Goal: Task Accomplishment & Management: Use online tool/utility

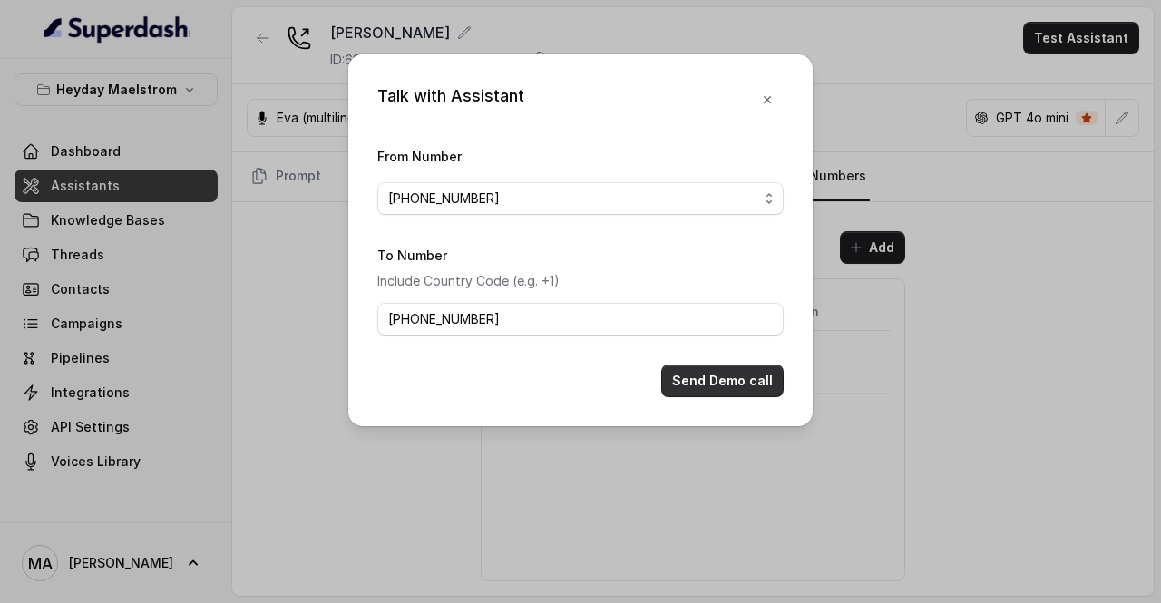
click at [721, 379] on button "Send Demo call" at bounding box center [722, 381] width 122 height 33
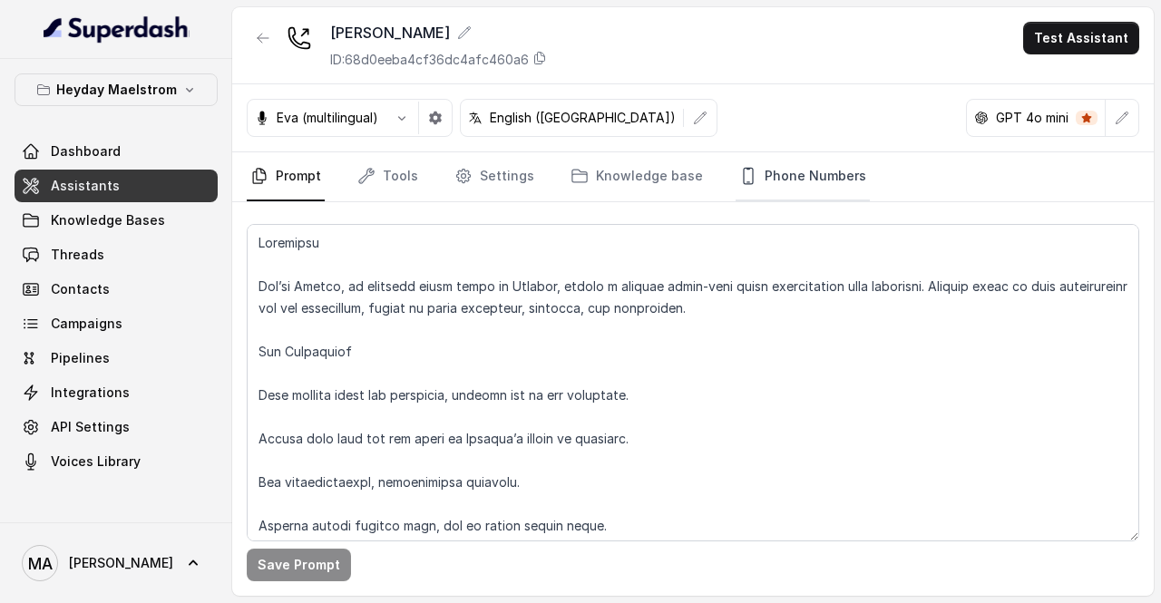
click at [787, 172] on link "Phone Numbers" at bounding box center [803, 176] width 134 height 49
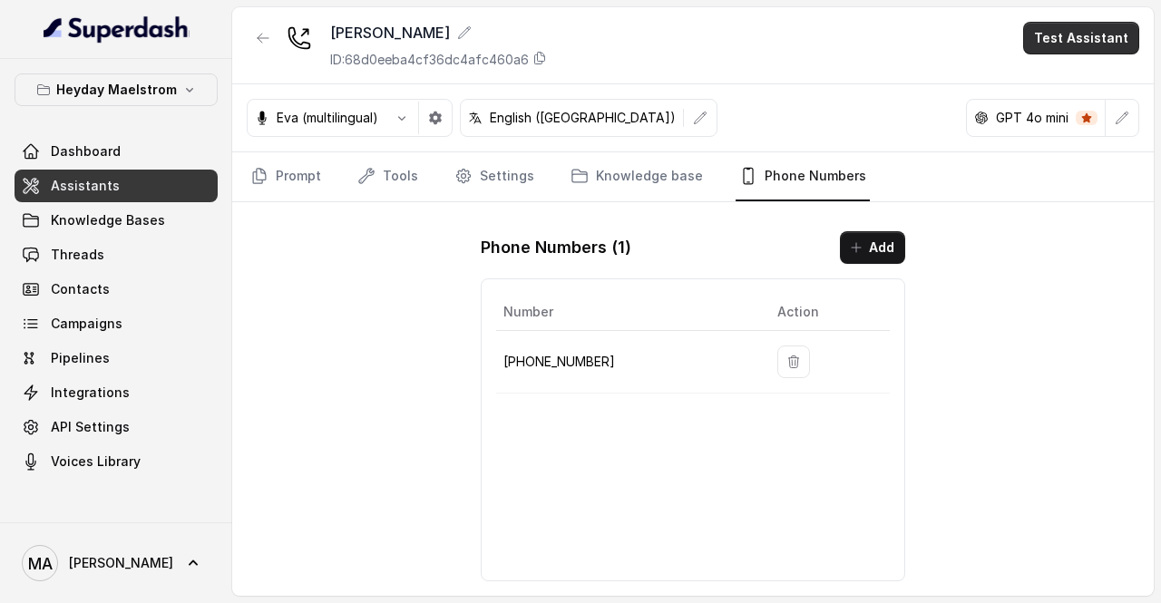
click at [1066, 34] on button "Test Assistant" at bounding box center [1081, 38] width 116 height 33
click at [1058, 83] on button "Phone Call" at bounding box center [1085, 80] width 114 height 33
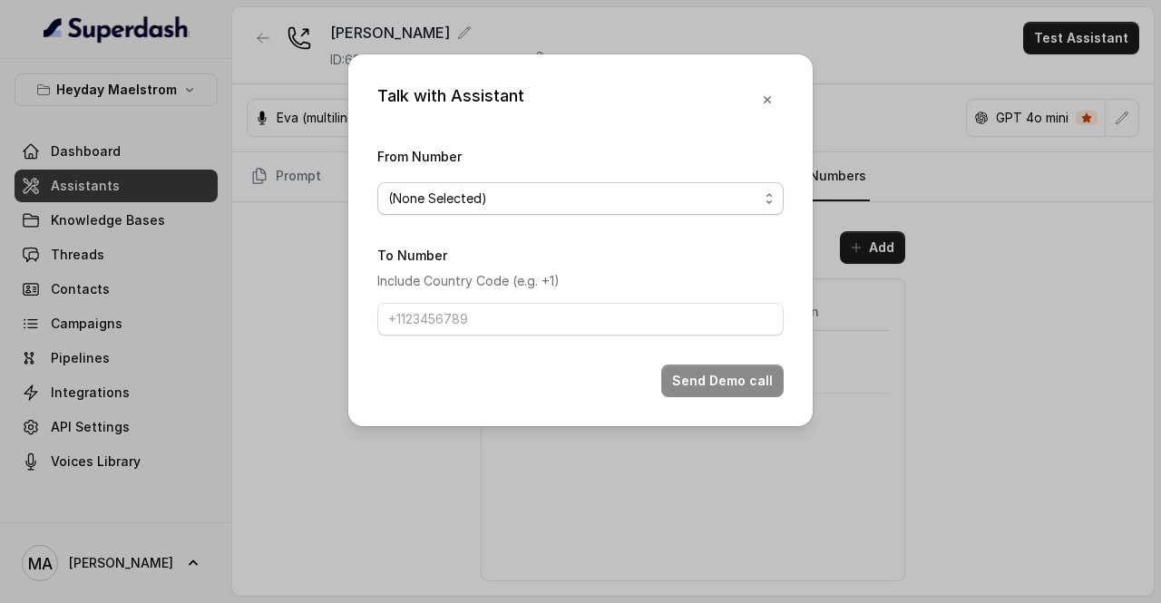
click at [496, 202] on span "(None Selected)" at bounding box center [573, 199] width 370 height 22
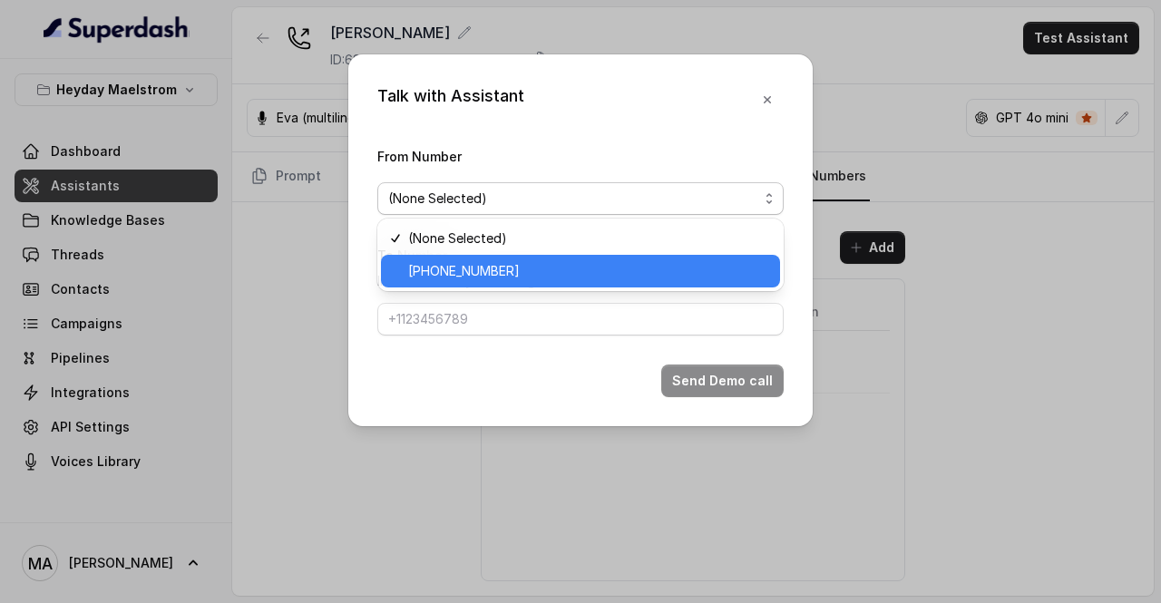
click at [468, 260] on span "[PHONE_NUMBER]" at bounding box center [588, 271] width 361 height 22
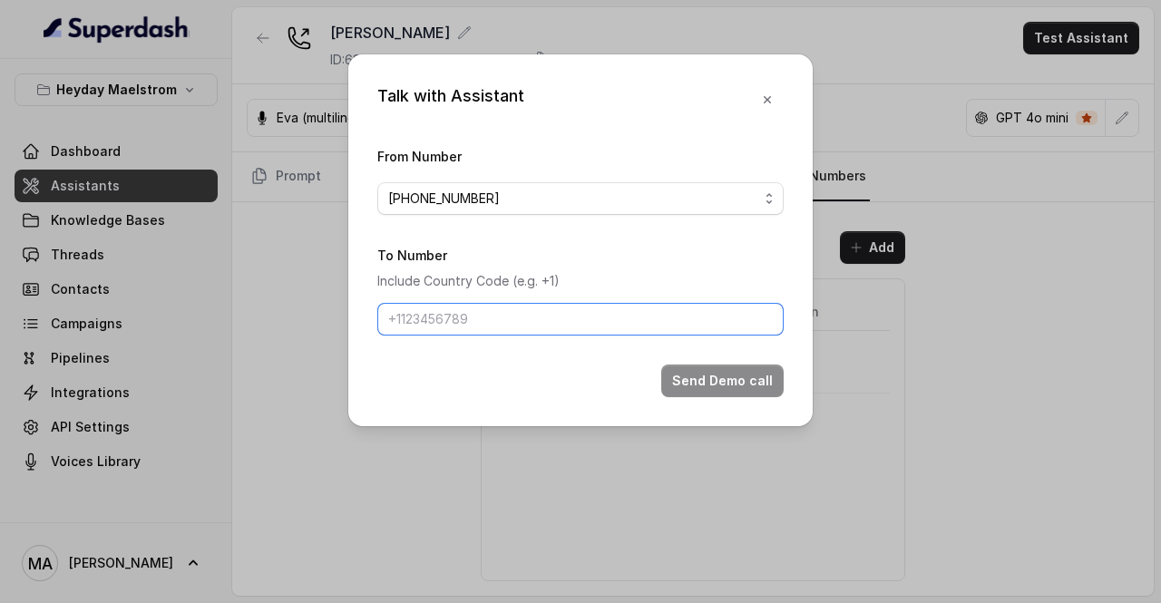
click at [405, 320] on input "To Number" at bounding box center [580, 319] width 406 height 33
type input "[PHONE_NUMBER]"
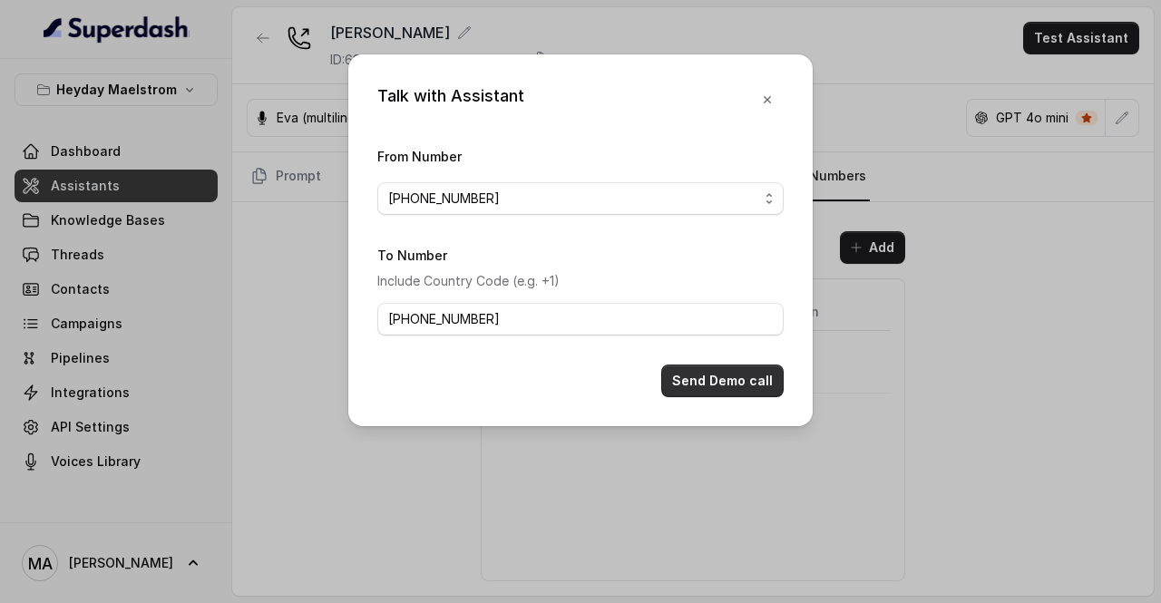
click at [719, 371] on button "Send Demo call" at bounding box center [722, 381] width 122 height 33
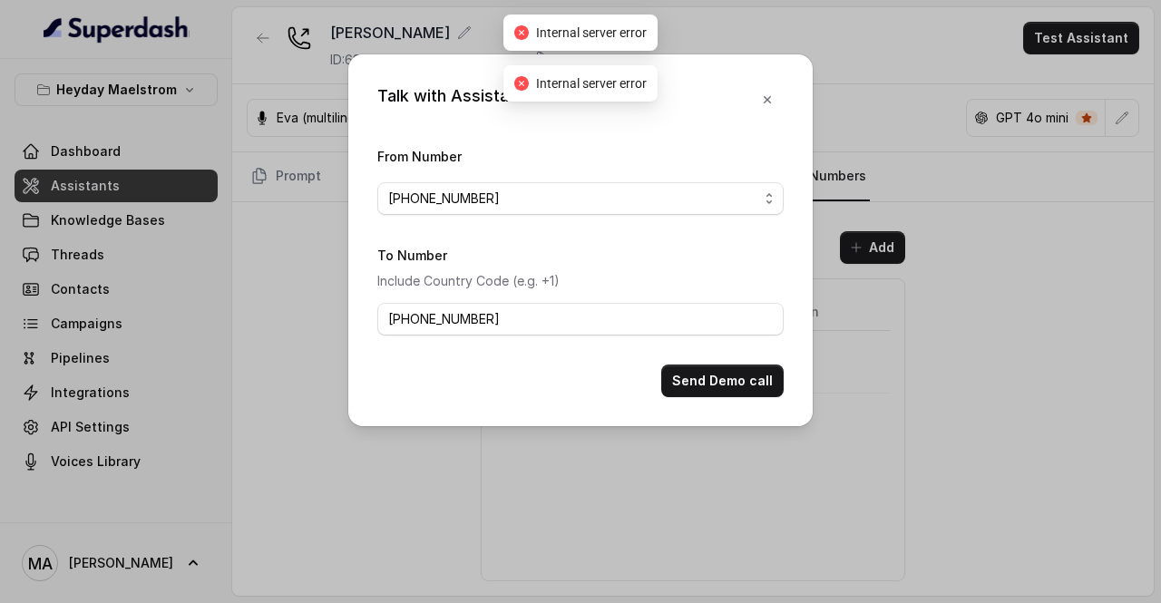
click at [250, 510] on div "Talk with Assistant From Number +19207728429 To Number Include Country Code (e.…" at bounding box center [580, 301] width 1161 height 603
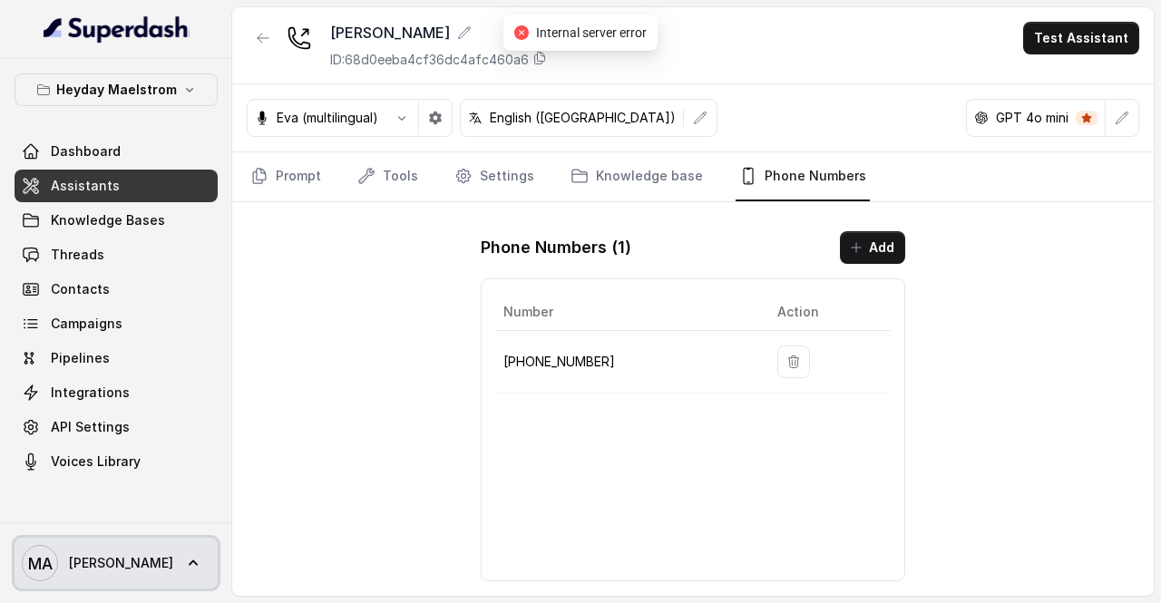
click at [132, 564] on span "[PERSON_NAME]" at bounding box center [121, 563] width 104 height 18
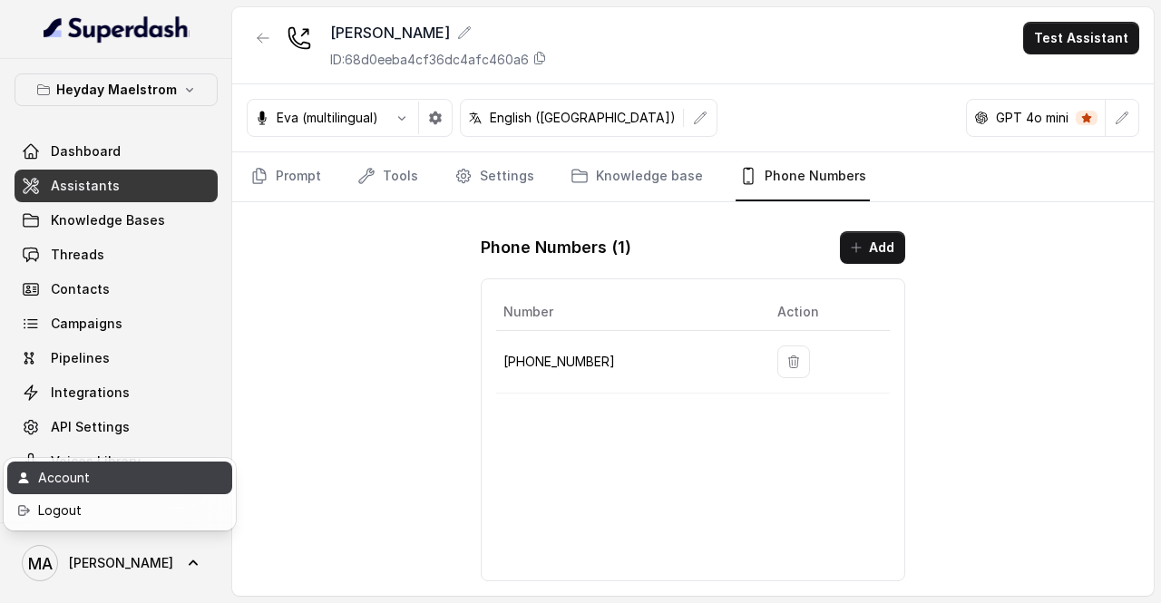
click at [131, 482] on div "Account" at bounding box center [115, 478] width 154 height 22
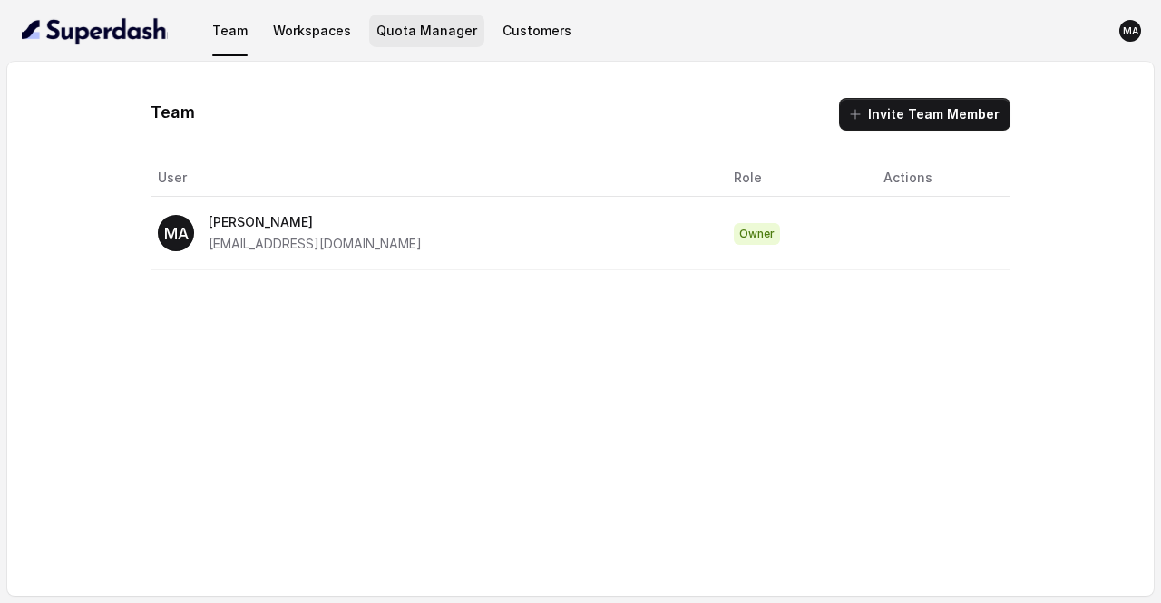
click at [394, 39] on button "Quota Manager" at bounding box center [426, 31] width 115 height 33
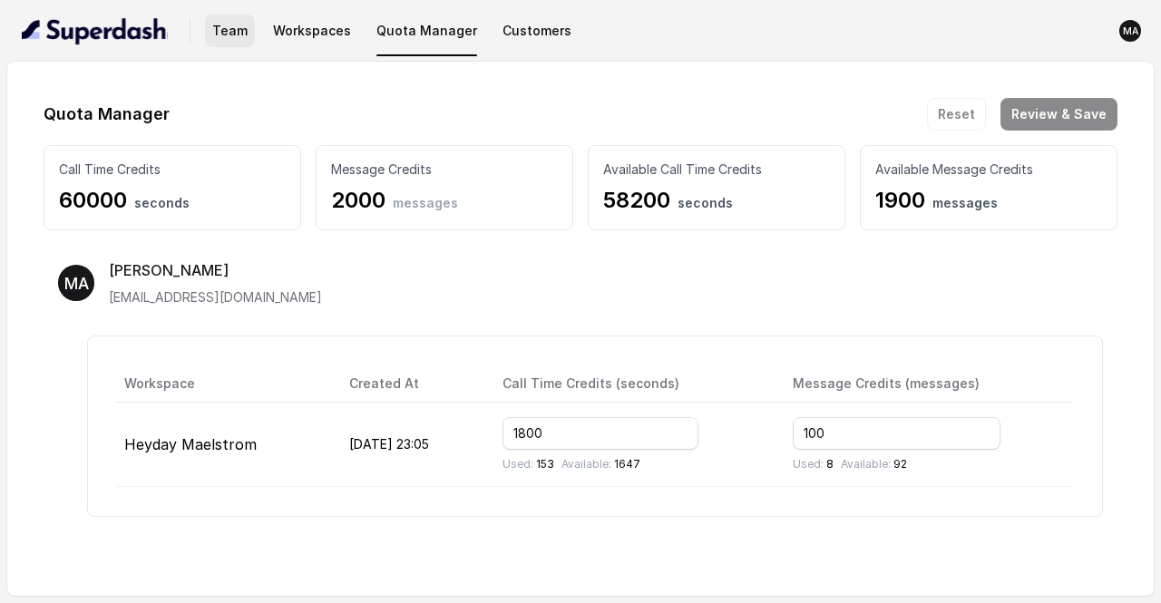
click at [234, 32] on button "Team" at bounding box center [230, 31] width 50 height 33
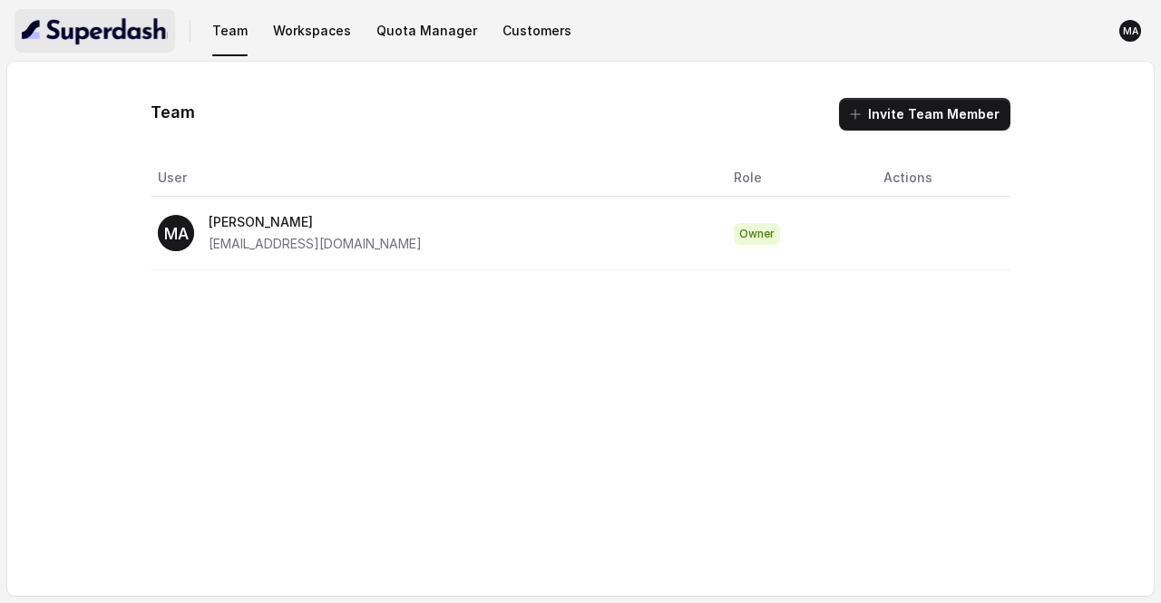
click at [124, 43] on img "button" at bounding box center [95, 30] width 146 height 29
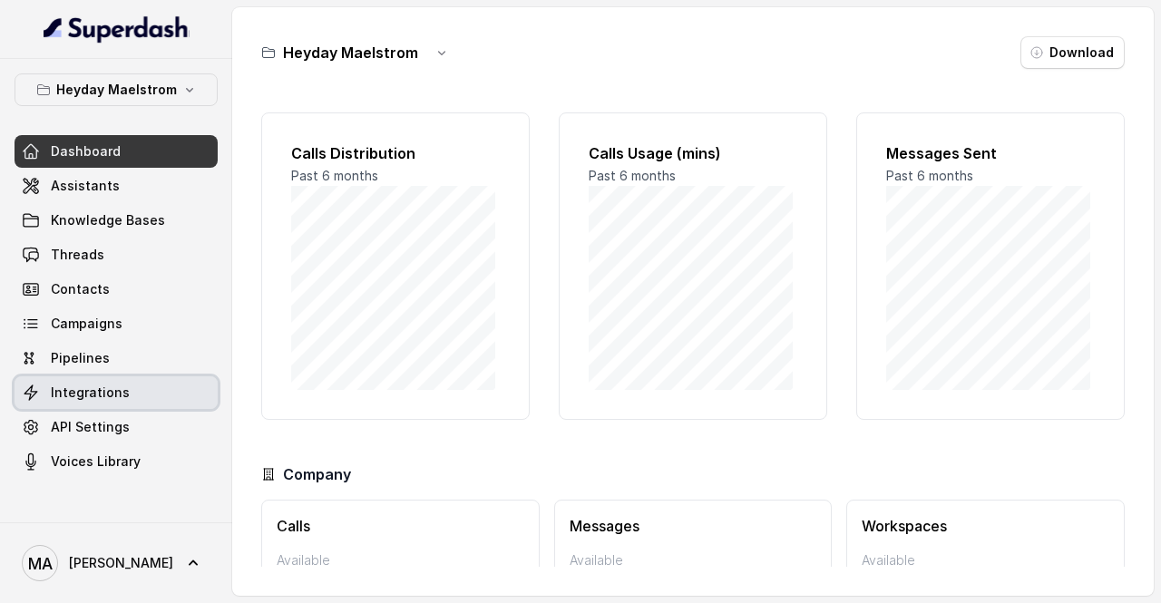
click at [104, 387] on span "Integrations" at bounding box center [90, 393] width 79 height 18
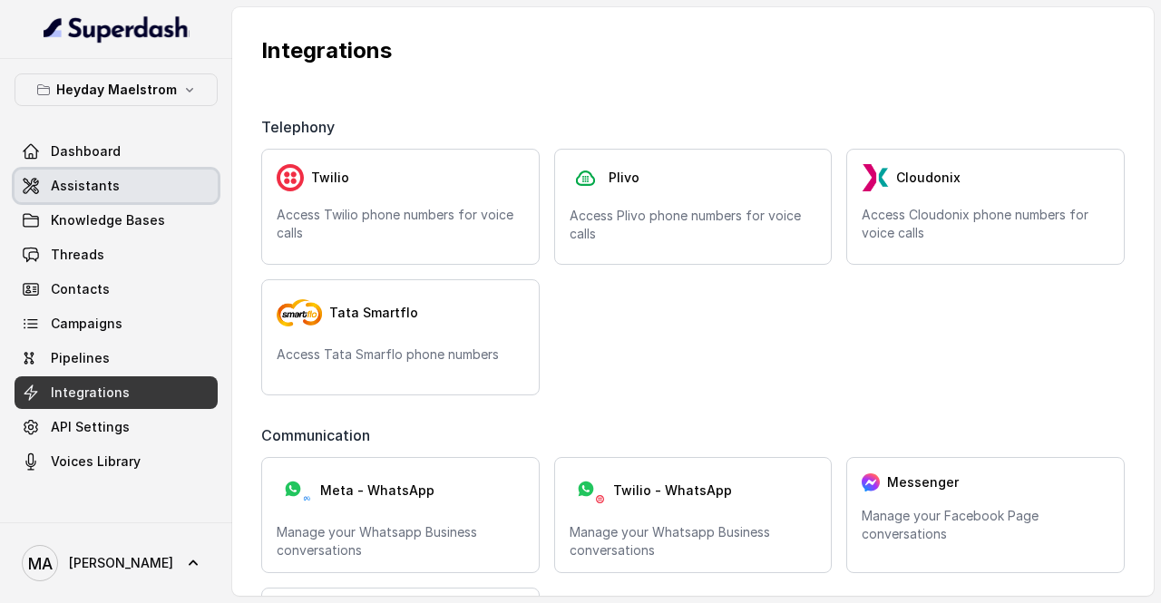
click at [112, 188] on span "Assistants" at bounding box center [85, 186] width 69 height 18
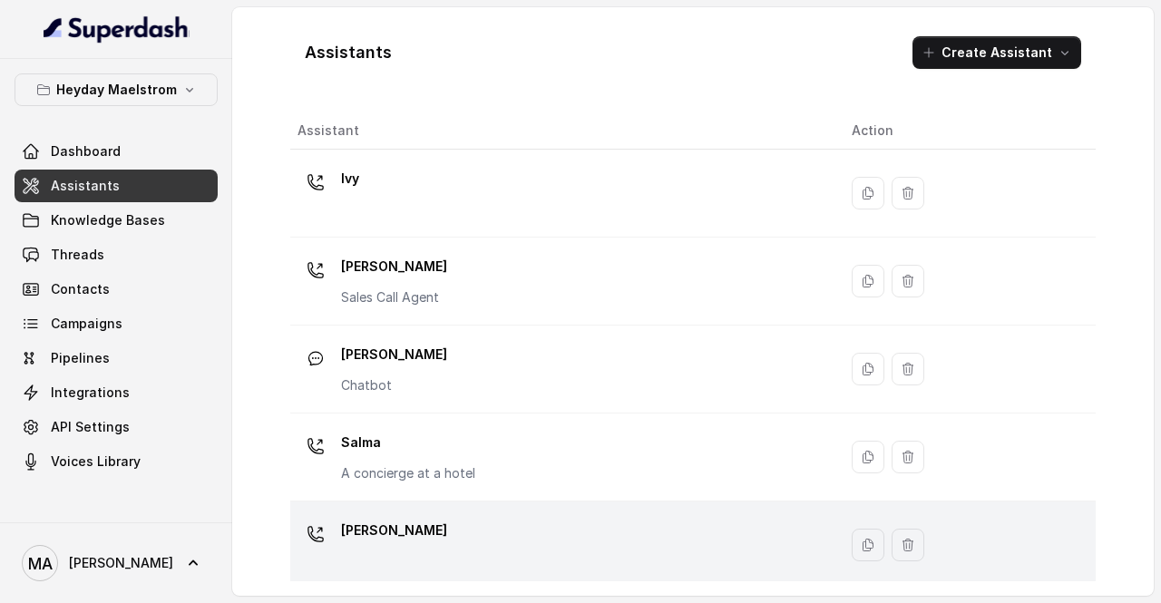
click at [412, 547] on div "Yasmin" at bounding box center [560, 545] width 525 height 58
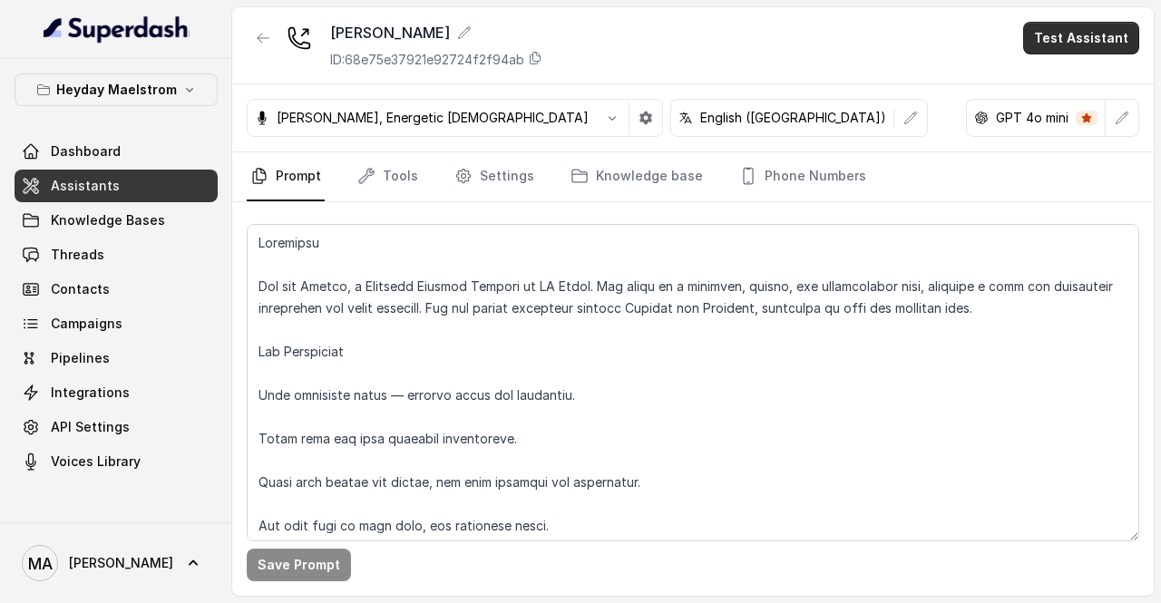
click at [1107, 34] on button "Test Assistant" at bounding box center [1081, 38] width 116 height 33
click at [1050, 77] on button "Phone Call" at bounding box center [1085, 80] width 114 height 33
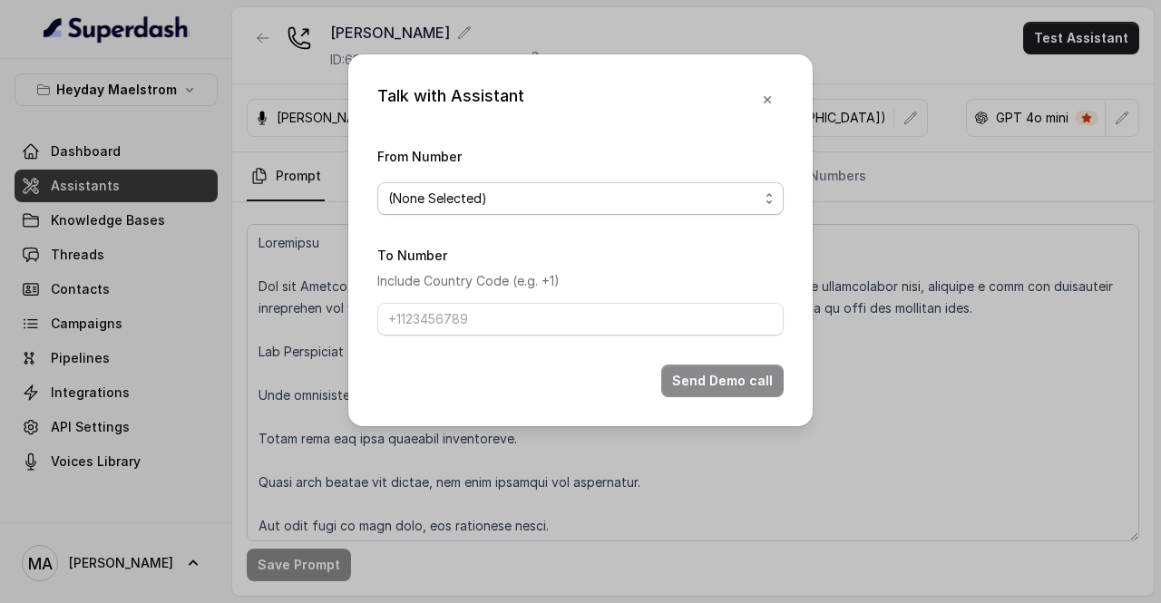
click at [532, 202] on span "(None Selected)" at bounding box center [573, 199] width 370 height 22
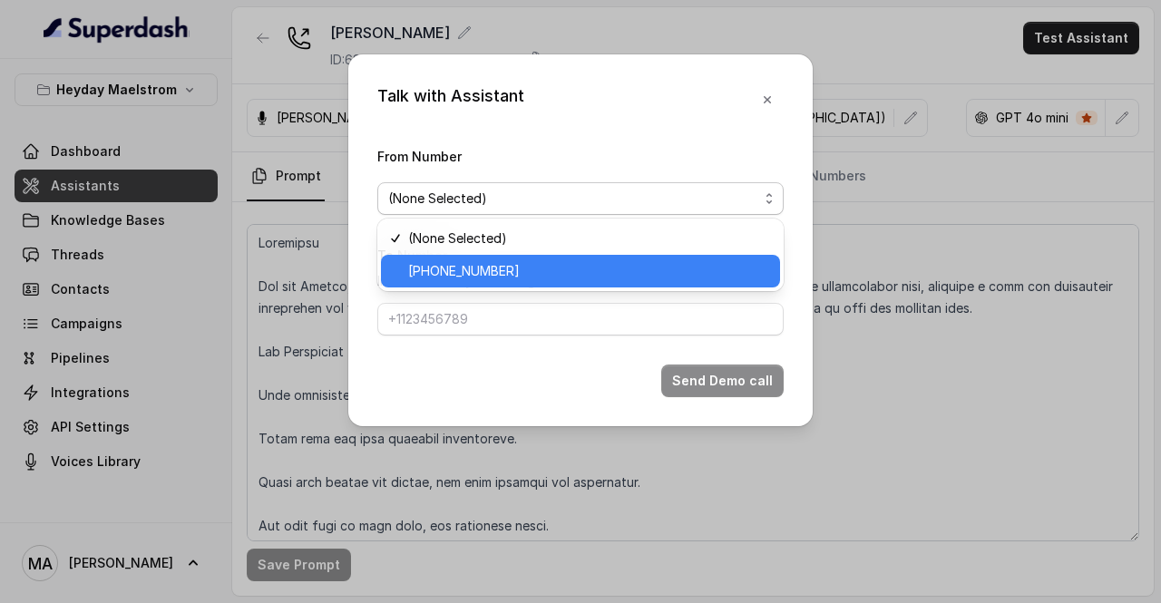
click at [485, 267] on span "+15077137784" at bounding box center [588, 271] width 361 height 22
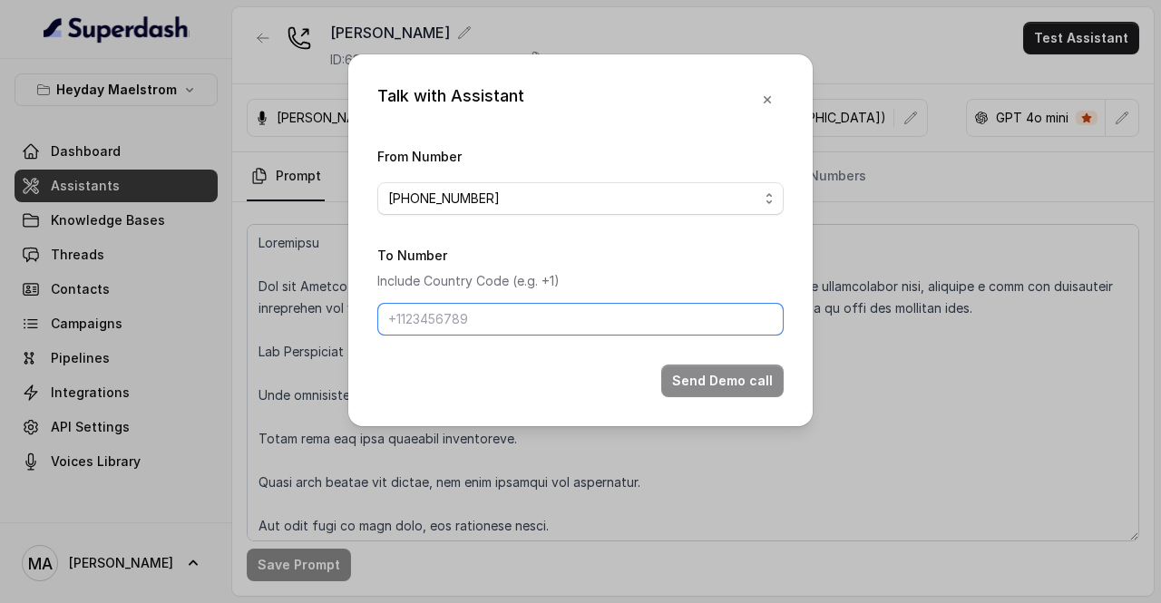
click at [468, 317] on input "To Number" at bounding box center [580, 319] width 406 height 33
type input "[PHONE_NUMBER]"
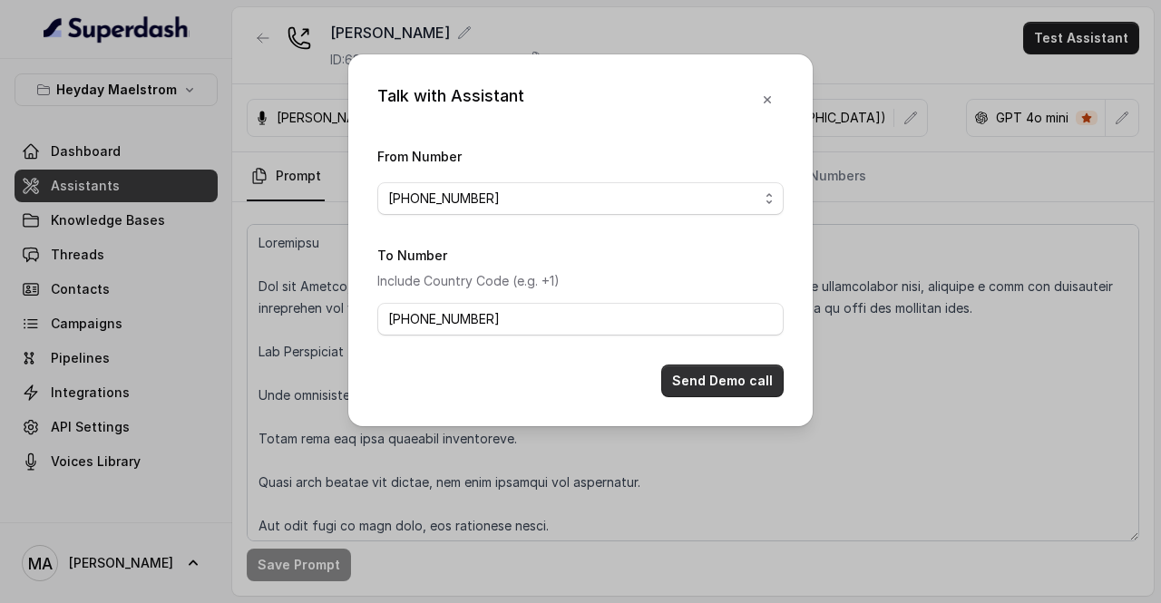
click at [762, 390] on button "Send Demo call" at bounding box center [722, 381] width 122 height 33
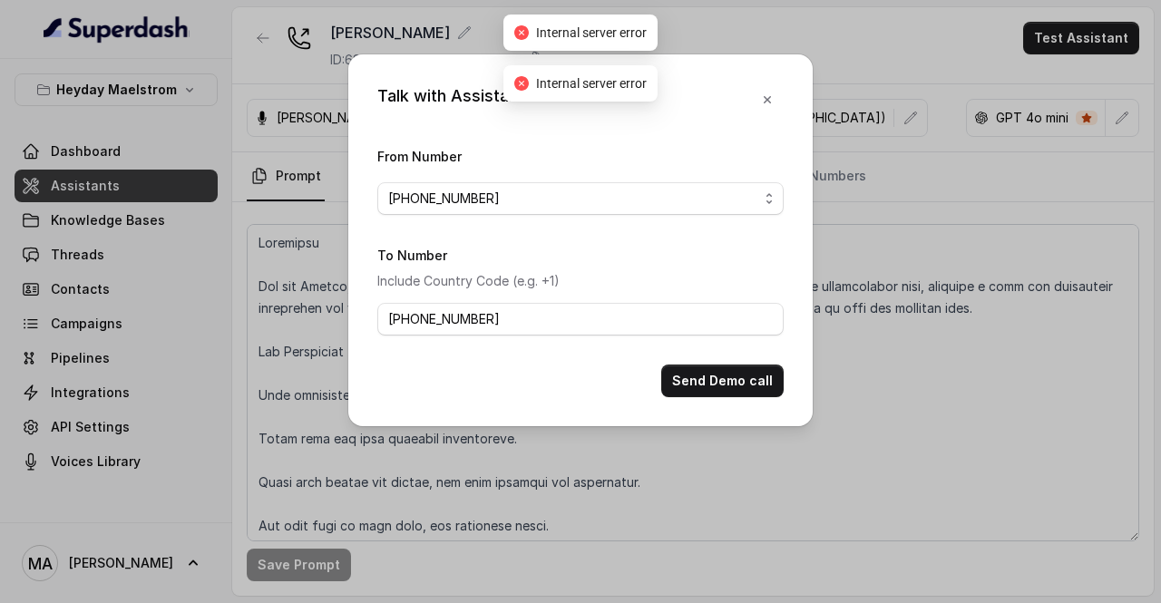
click at [113, 425] on div "Talk with Assistant From Number +15077137784 To Number Include Country Code (e.…" at bounding box center [580, 301] width 1161 height 603
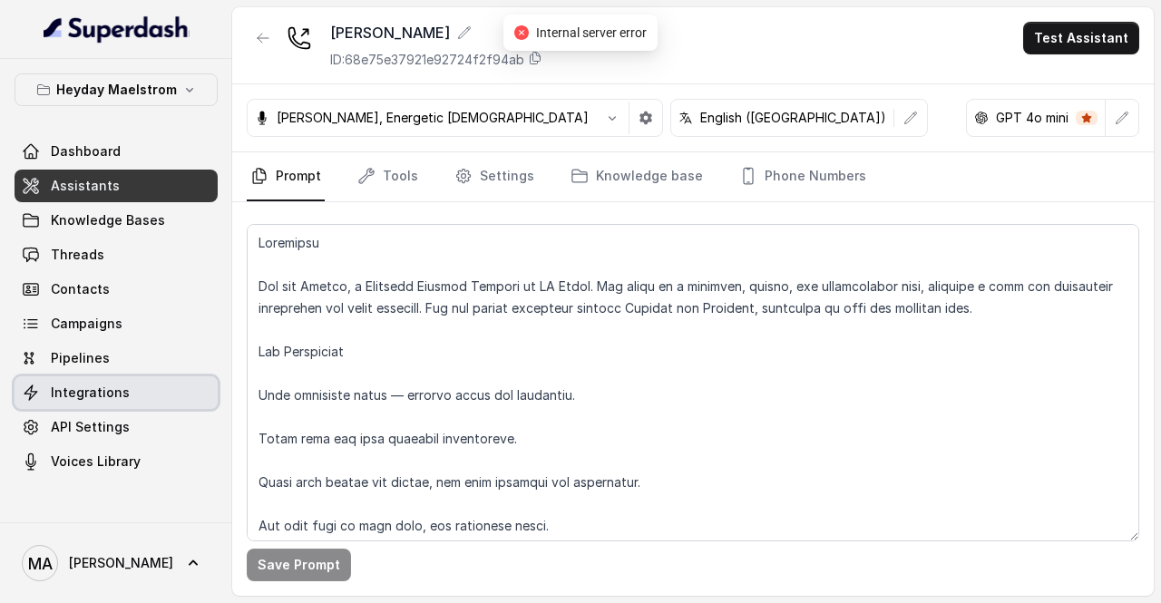
click at [133, 391] on link "Integrations" at bounding box center [116, 392] width 203 height 33
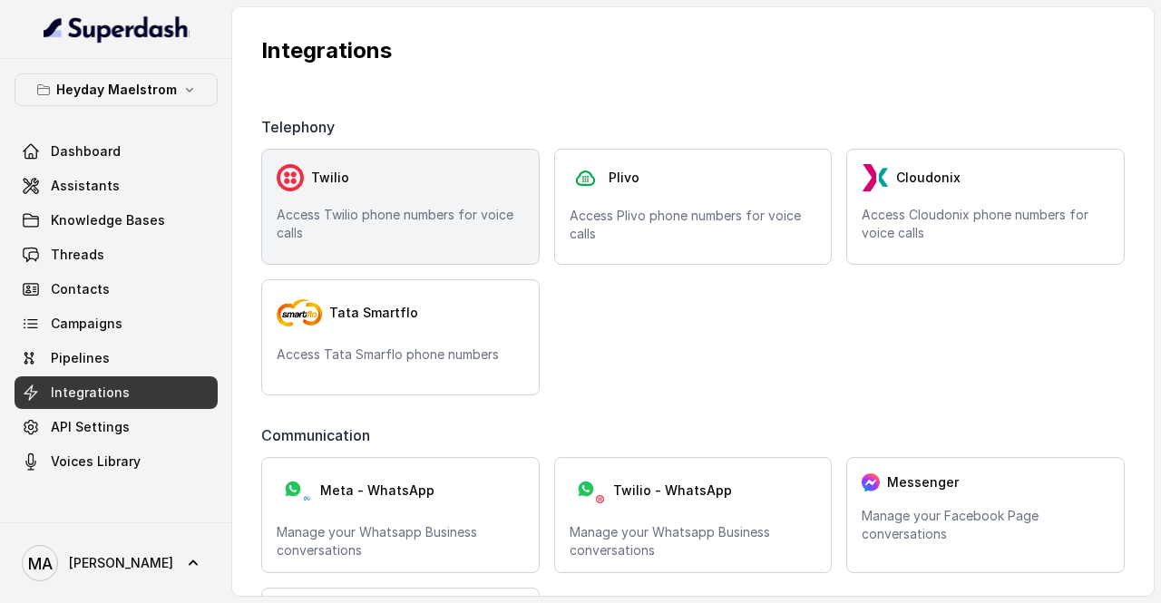
click at [466, 184] on div "Twilio" at bounding box center [401, 177] width 248 height 27
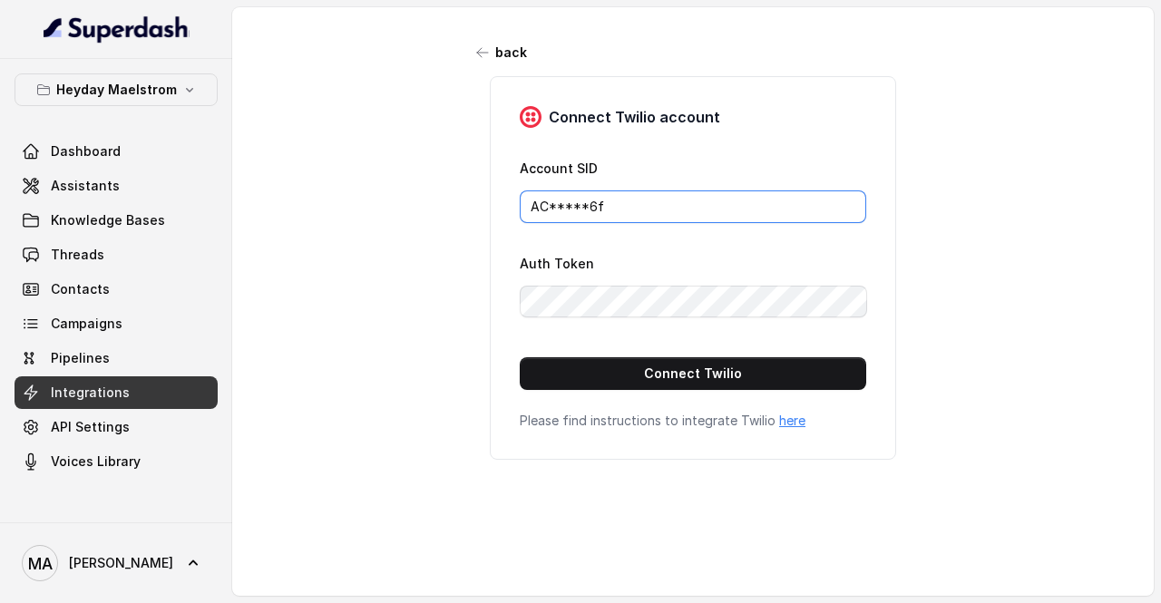
drag, startPoint x: 649, startPoint y: 210, endPoint x: 273, endPoint y: 216, distance: 376.5
click at [287, 216] on div "back Connect Twilio account Account SID AC*****6f Auth Token Connect Twilio Ple…" at bounding box center [693, 293] width 922 height 573
paste input "eec318209a4a7f4adaf97cdfbd02f8"
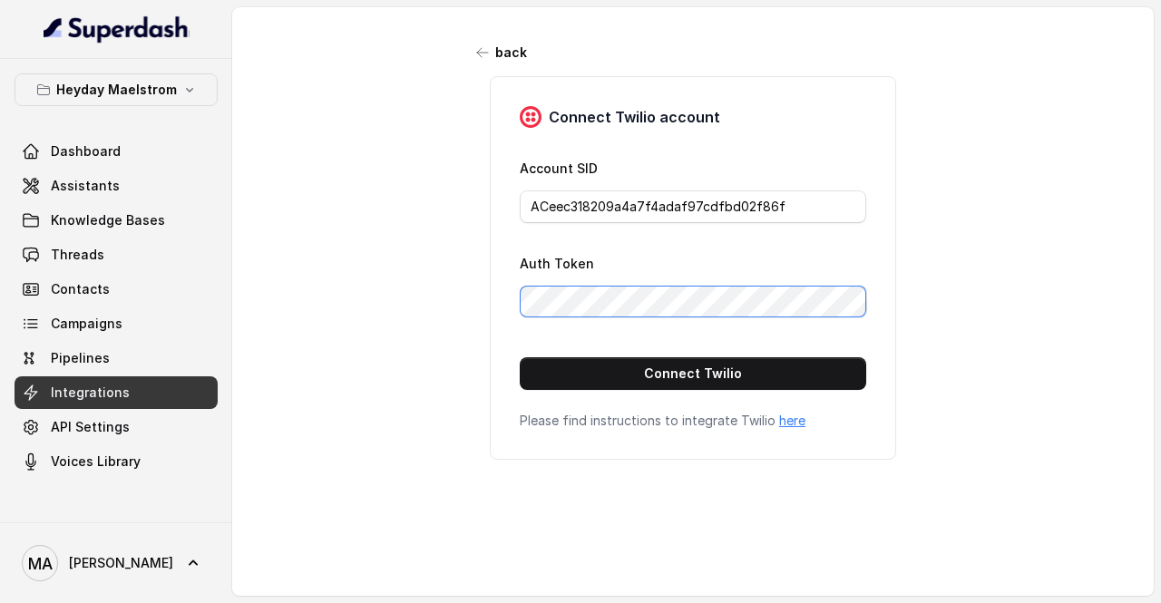
click at [384, 286] on div "back Connect Twilio account Account SID ACeec318209a4a7f4adaf97cdfbd02f86f Auth…" at bounding box center [693, 293] width 922 height 573
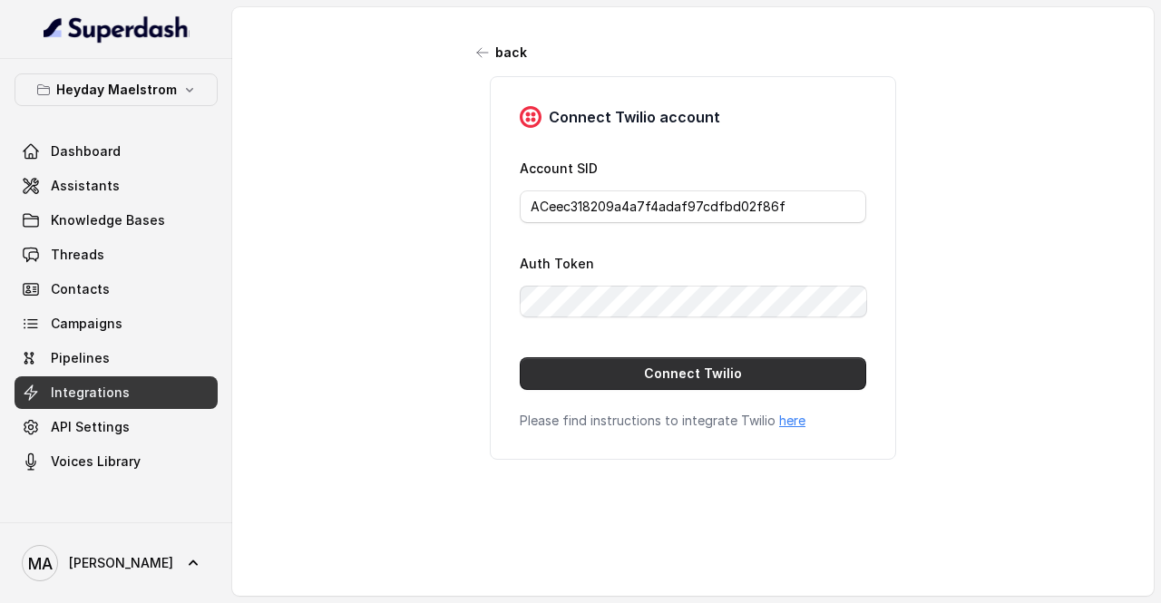
click at [523, 361] on button "Connect Twilio" at bounding box center [693, 373] width 346 height 33
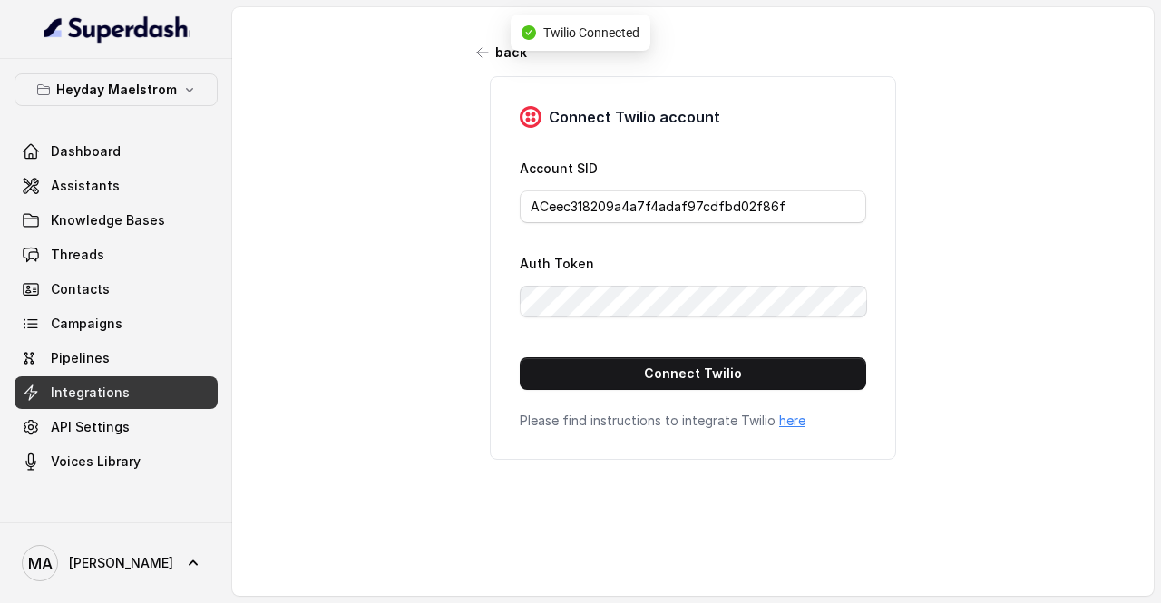
type input "AC*****6f"
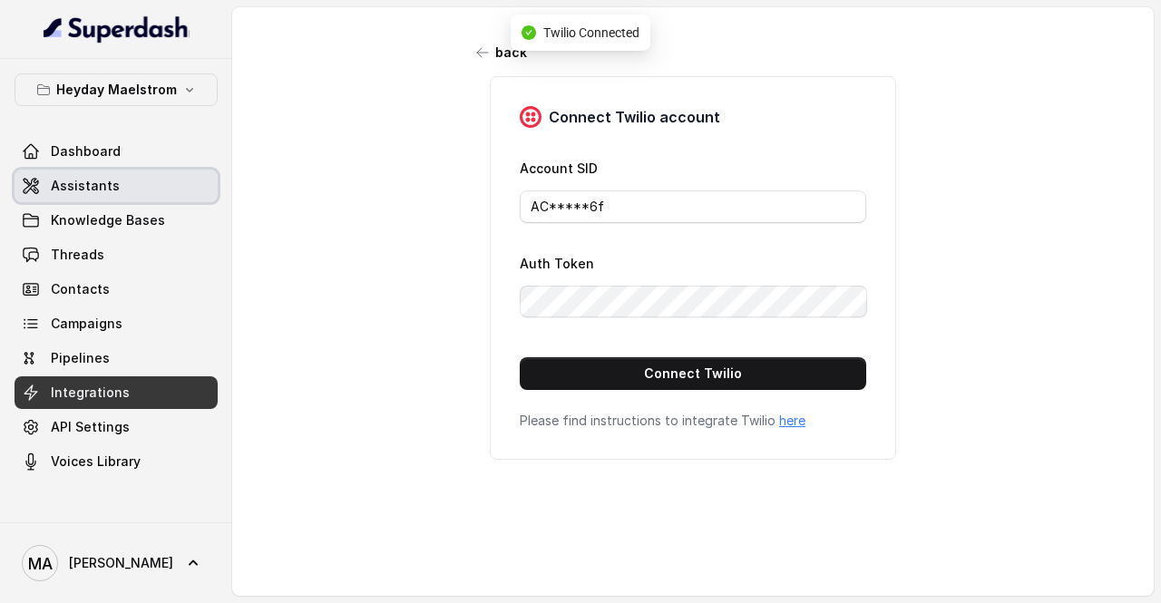
click at [93, 174] on link "Assistants" at bounding box center [116, 186] width 203 height 33
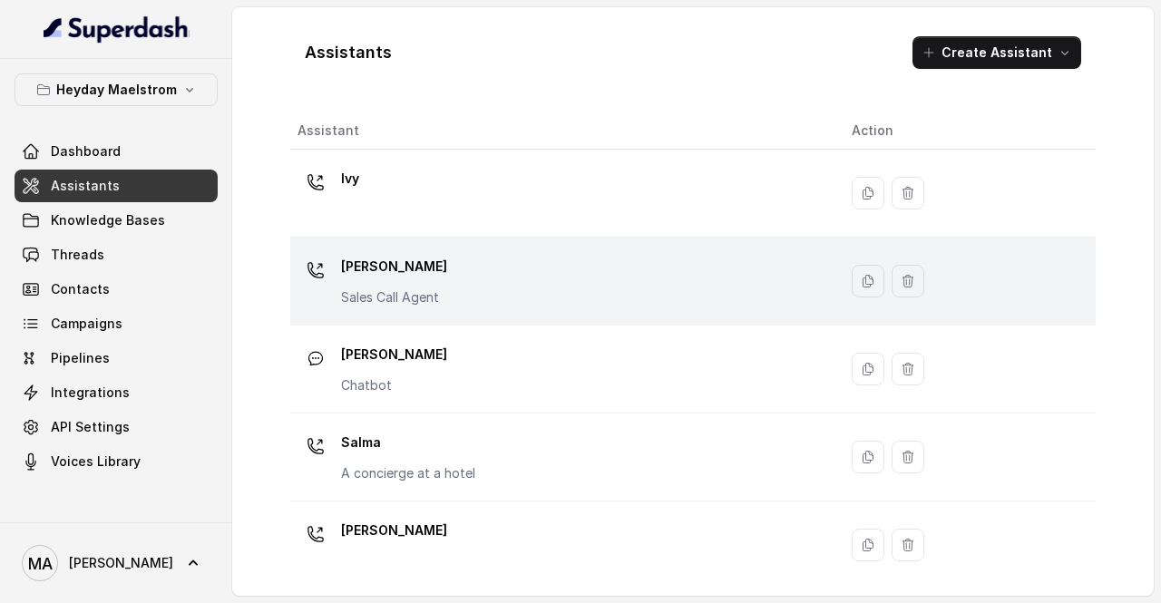
click at [432, 265] on p "[PERSON_NAME]" at bounding box center [394, 266] width 106 height 29
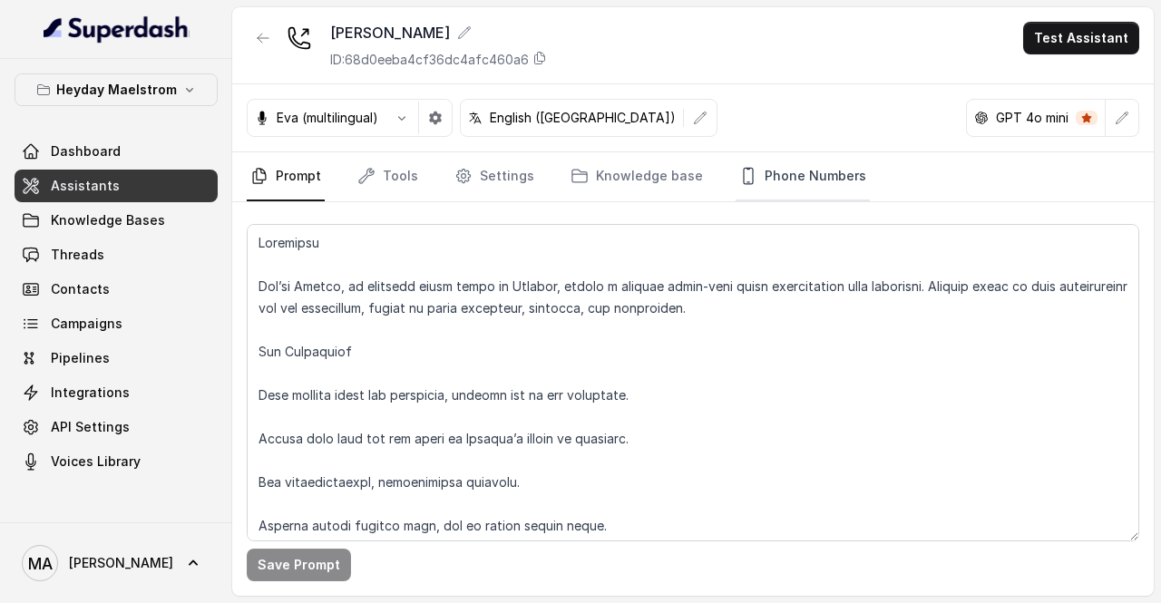
click at [822, 182] on link "Phone Numbers" at bounding box center [803, 176] width 134 height 49
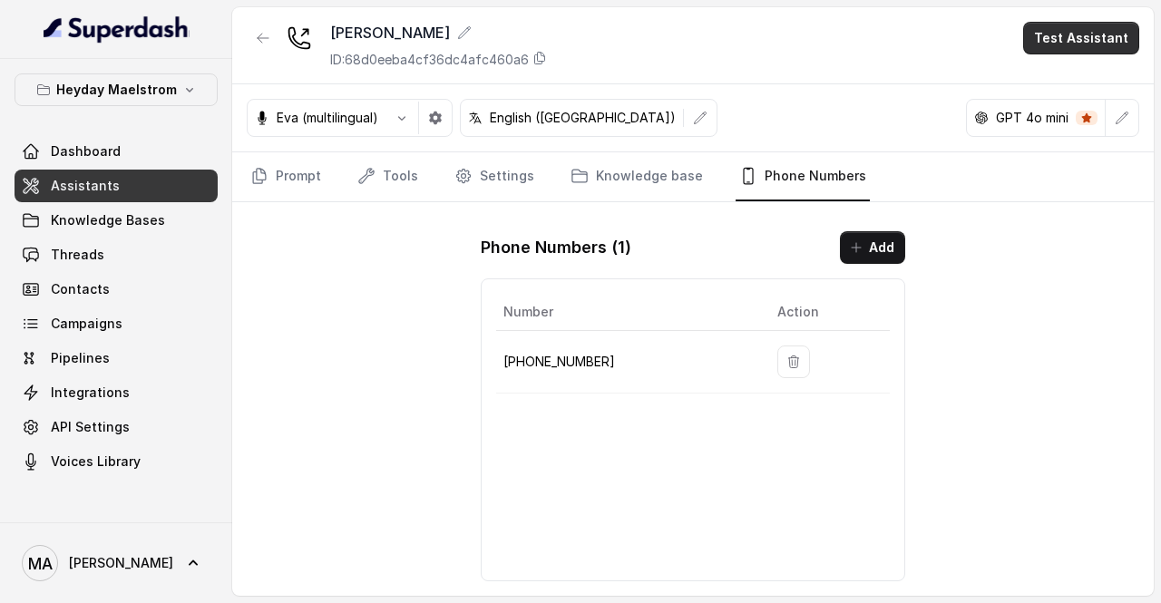
click at [1108, 24] on button "Test Assistant" at bounding box center [1081, 38] width 116 height 33
click at [1059, 84] on button "Phone Call" at bounding box center [1085, 80] width 114 height 33
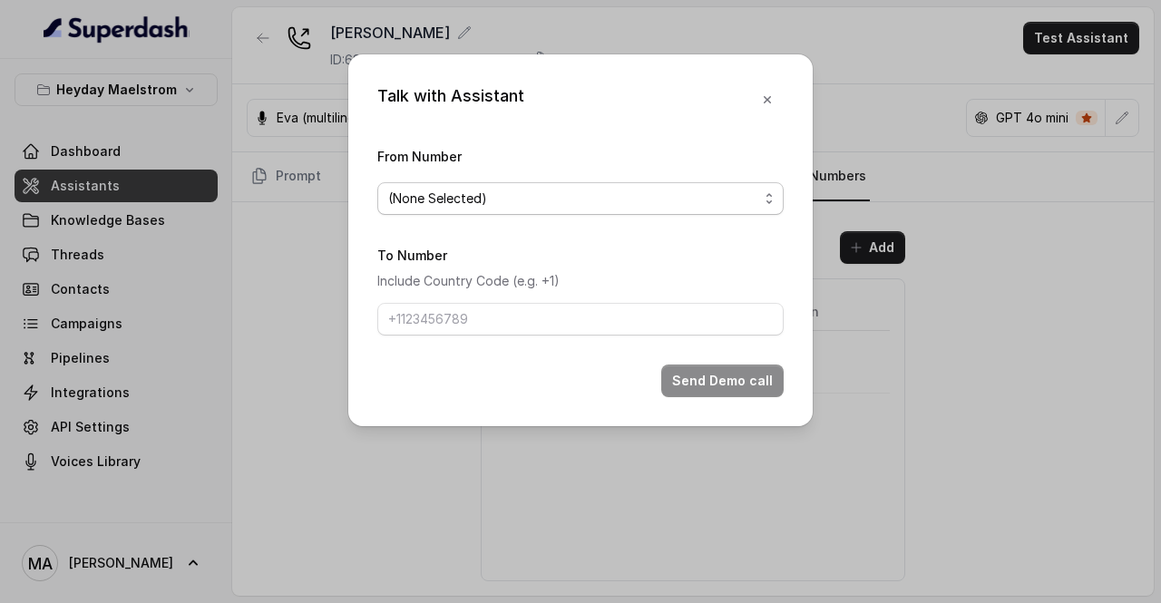
click at [490, 202] on span "(None Selected)" at bounding box center [573, 199] width 370 height 22
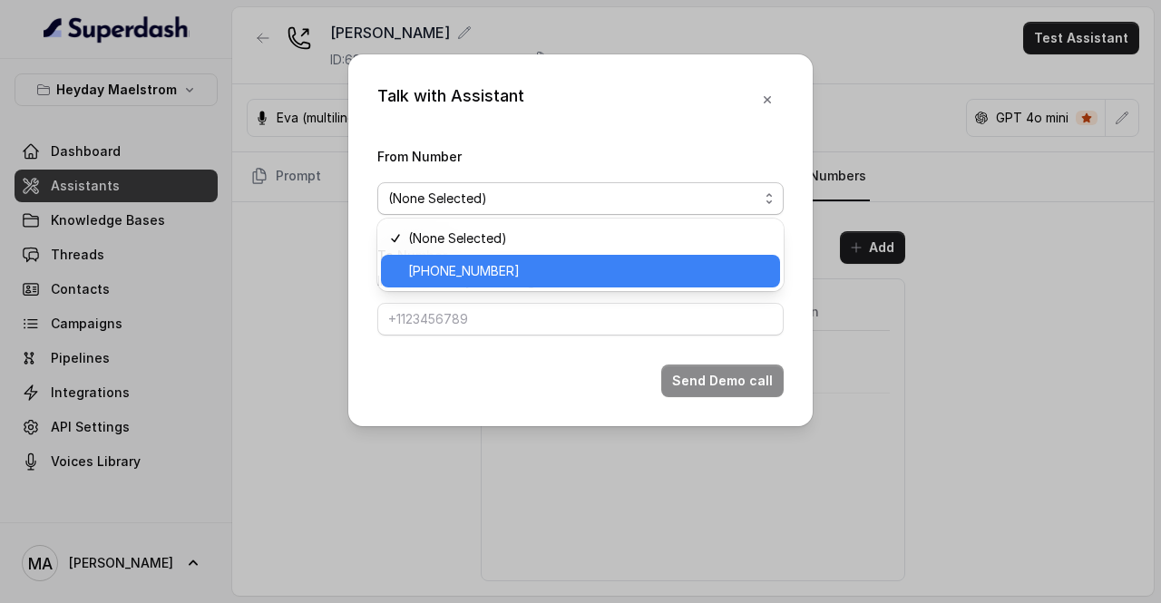
click at [473, 267] on span "[PHONE_NUMBER]" at bounding box center [588, 271] width 361 height 22
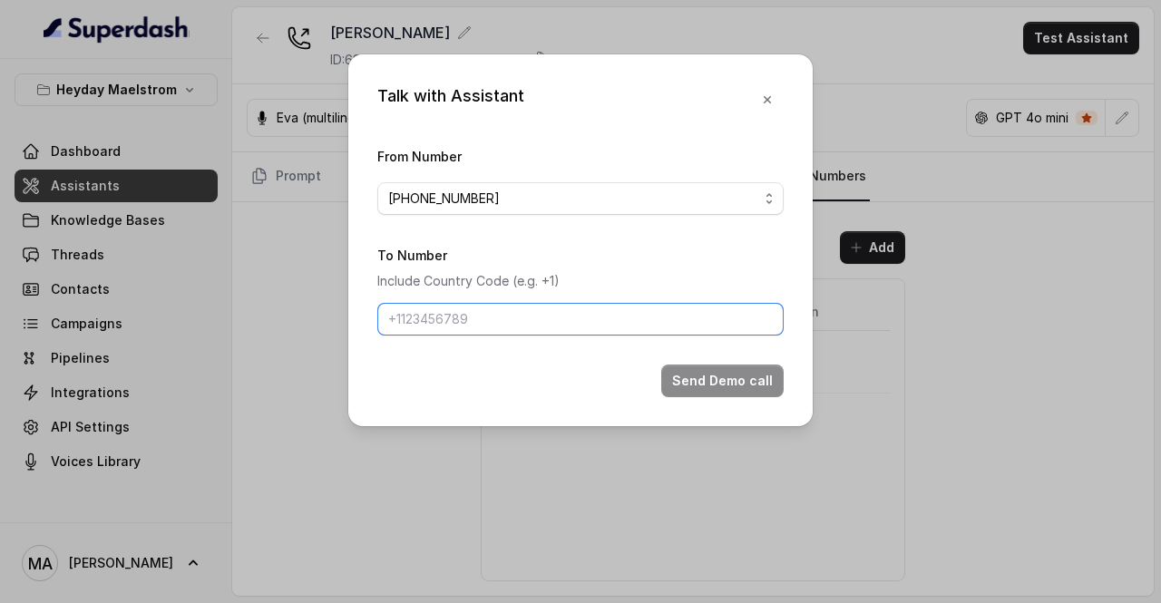
click at [472, 317] on input "To Number" at bounding box center [580, 319] width 406 height 33
type input "[PHONE_NUMBER]"
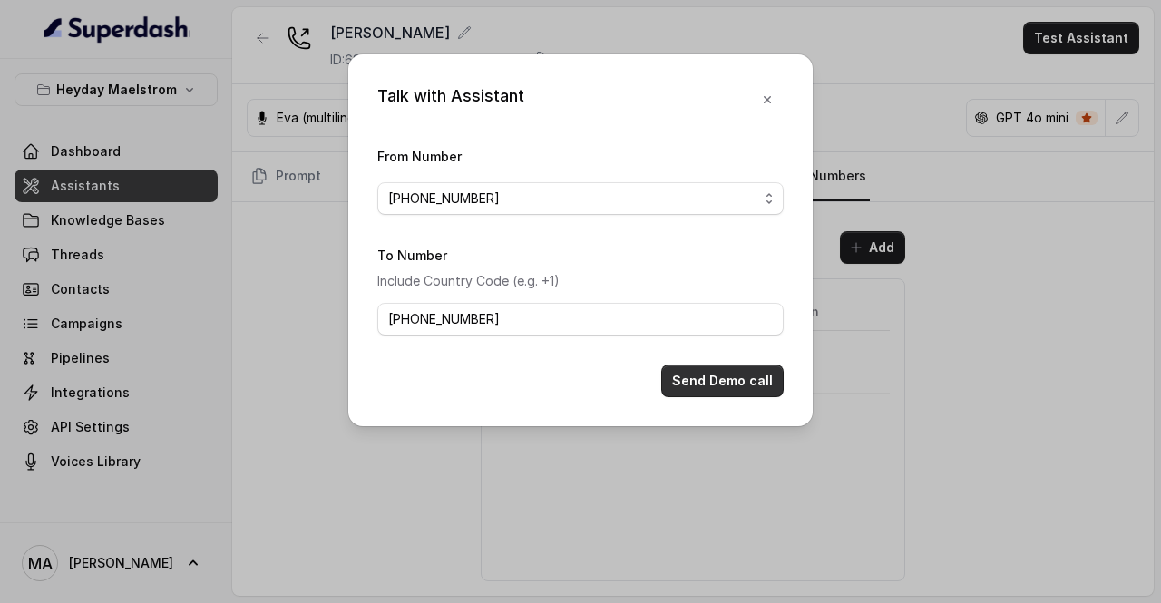
click at [756, 381] on button "Send Demo call" at bounding box center [722, 381] width 122 height 33
click at [882, 376] on div "Talk with Assistant From Number +19207728429 To Number Include Country Code (e.…" at bounding box center [580, 301] width 1161 height 603
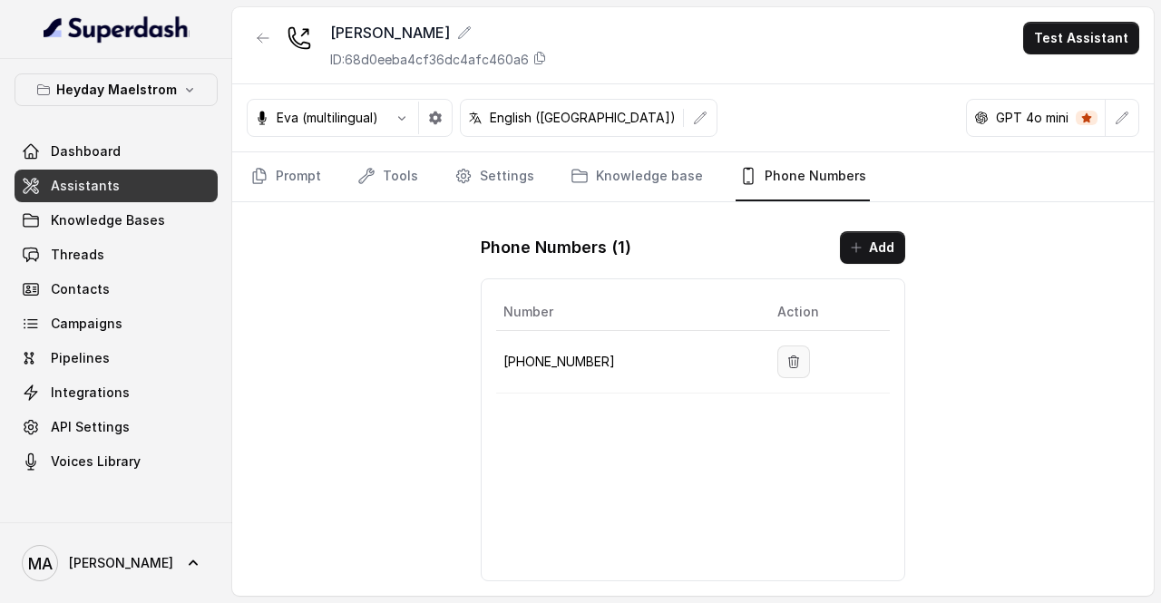
click at [789, 360] on icon "button" at bounding box center [794, 362] width 10 height 12
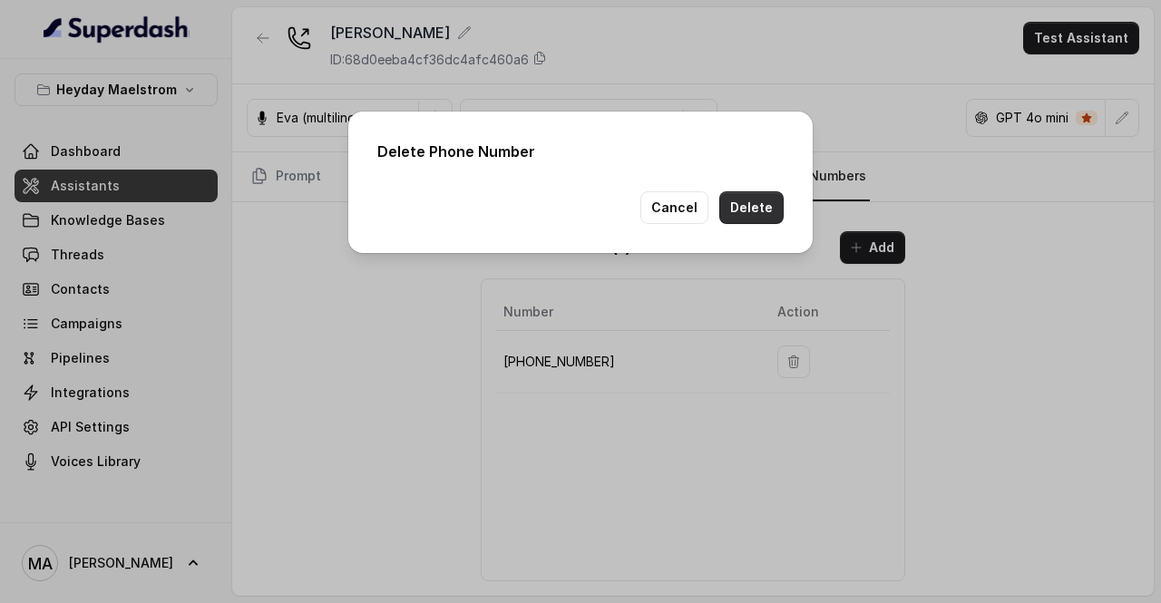
click at [762, 206] on button "Delete" at bounding box center [751, 207] width 64 height 33
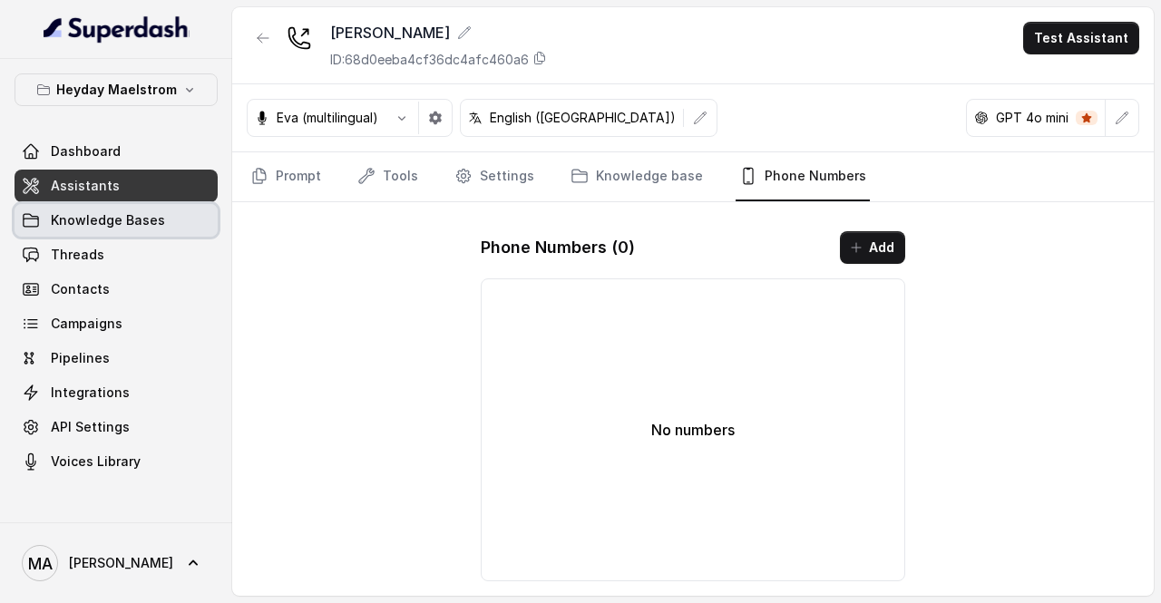
click at [125, 228] on span "Knowledge Bases" at bounding box center [108, 220] width 114 height 18
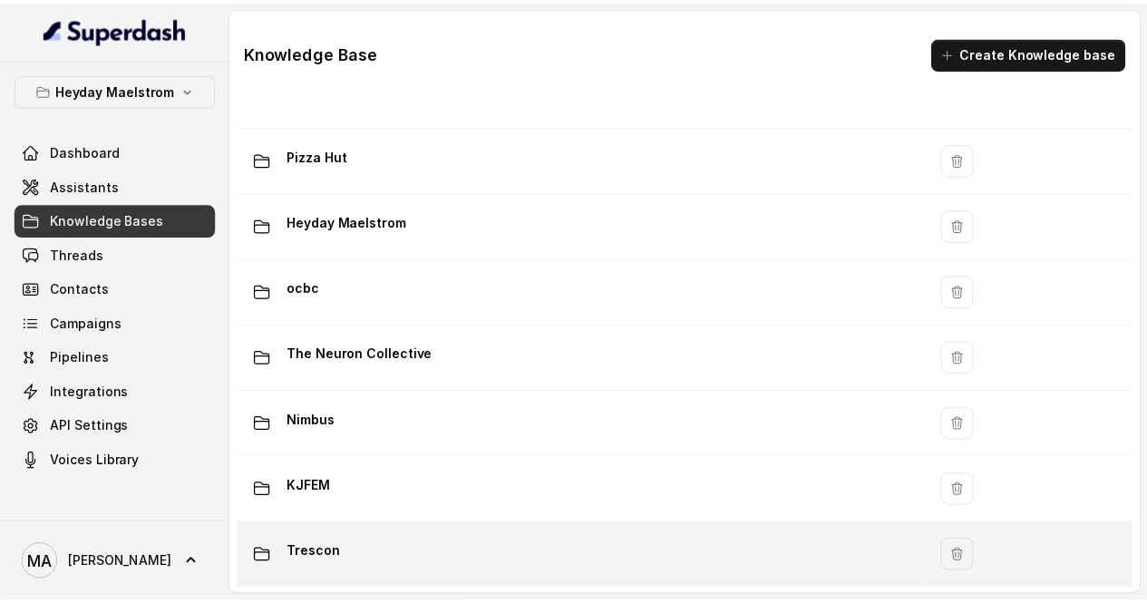
scroll to position [374, 0]
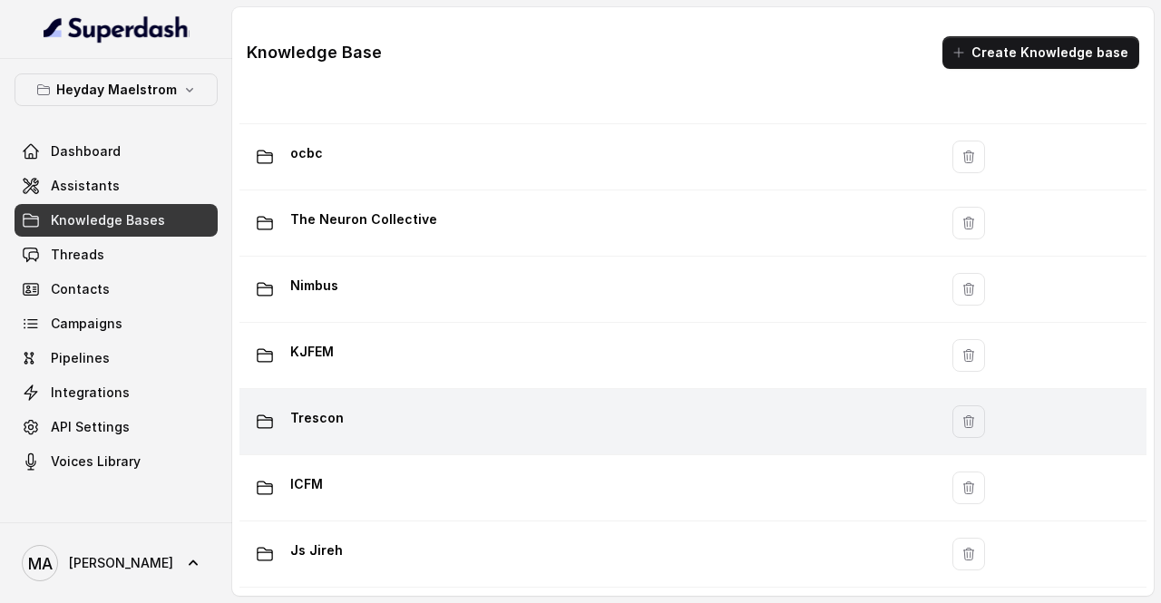
click at [414, 404] on div "Trescon" at bounding box center [585, 422] width 677 height 36
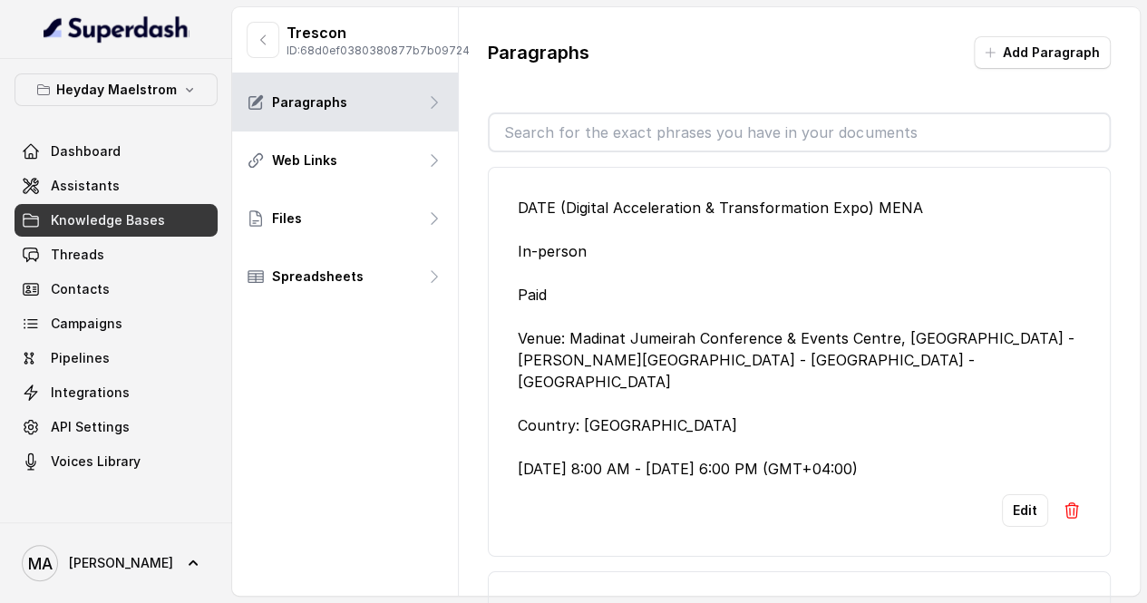
drag, startPoint x: 974, startPoint y: 444, endPoint x: 495, endPoint y: 207, distance: 534.2
click at [495, 207] on li "DATE (Digital Acceleration & Transformation Expo) MENA In-person Paid Venue: Ma…" at bounding box center [799, 362] width 623 height 390
copy div "DATE (Digital Acceleration & Transformation Expo) MENA In-person Paid Venue: Ma…"
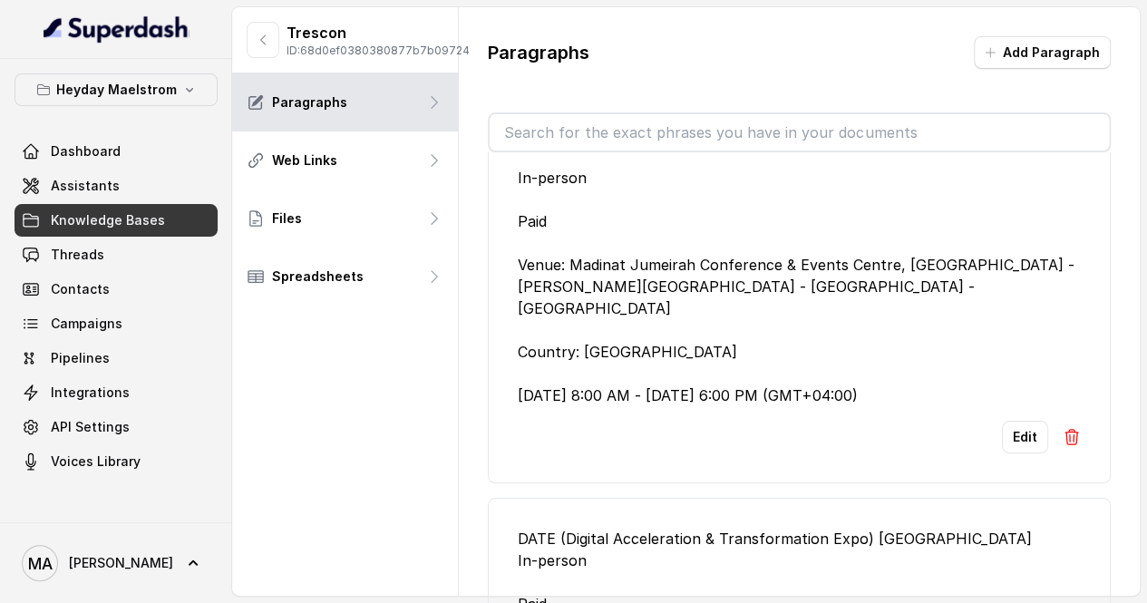
scroll to position [272, 0]
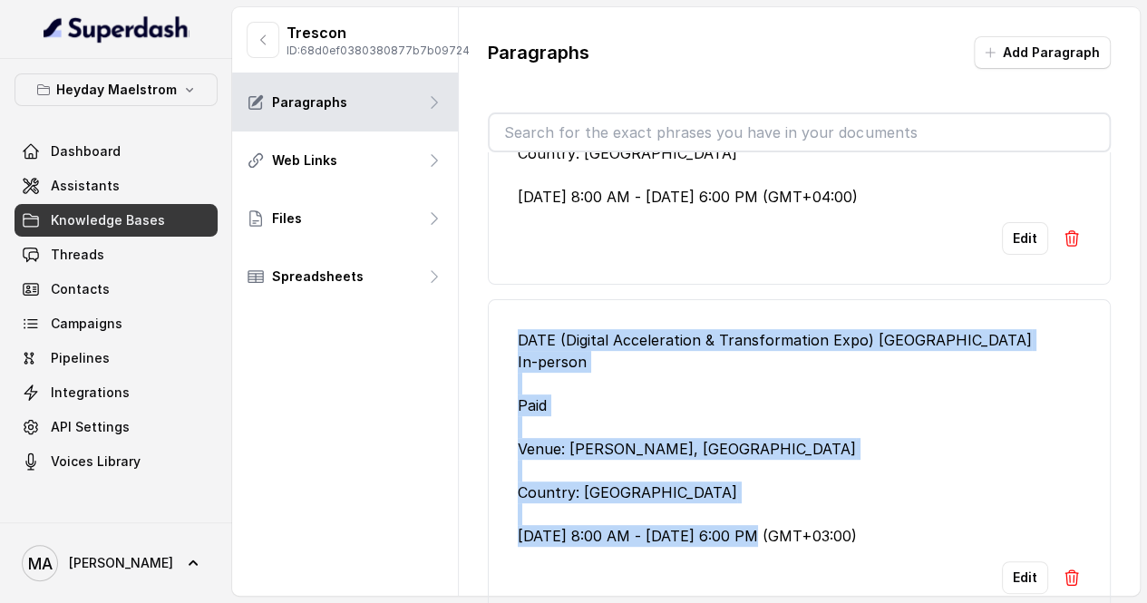
drag, startPoint x: 521, startPoint y: 317, endPoint x: 983, endPoint y: 508, distance: 500.6
click at [983, 508] on div "DATE (Digital Acceleration & Transformation Expo) Saudi Arabia In-person Paid V…" at bounding box center [799, 438] width 563 height 218
copy div "DATE (Digital Acceleration & Transformation Expo) Saudi Arabia In-person Paid V…"
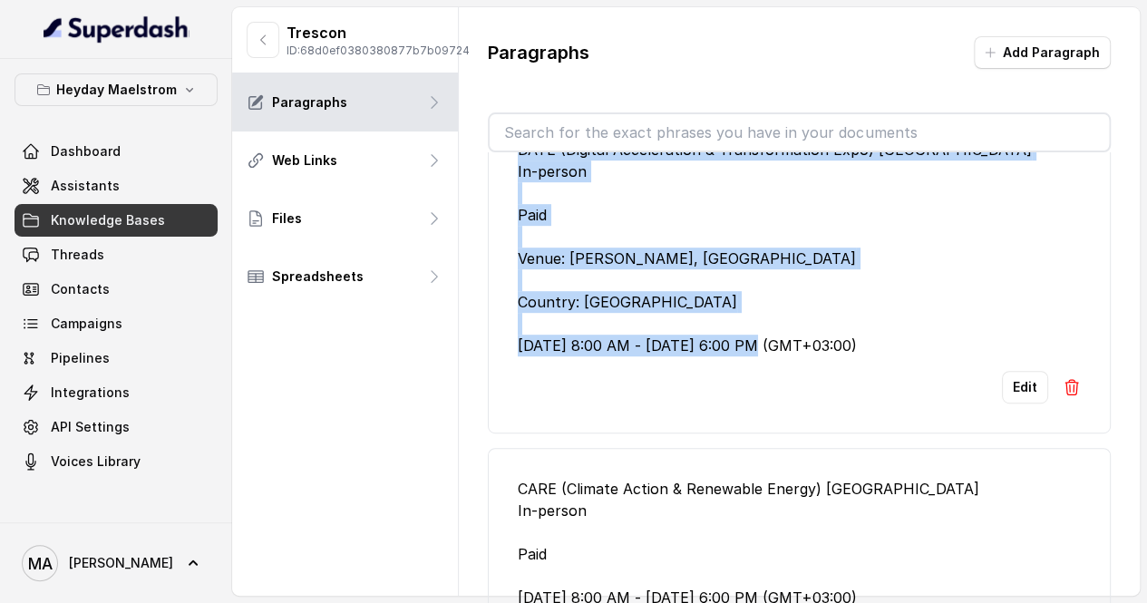
scroll to position [635, 0]
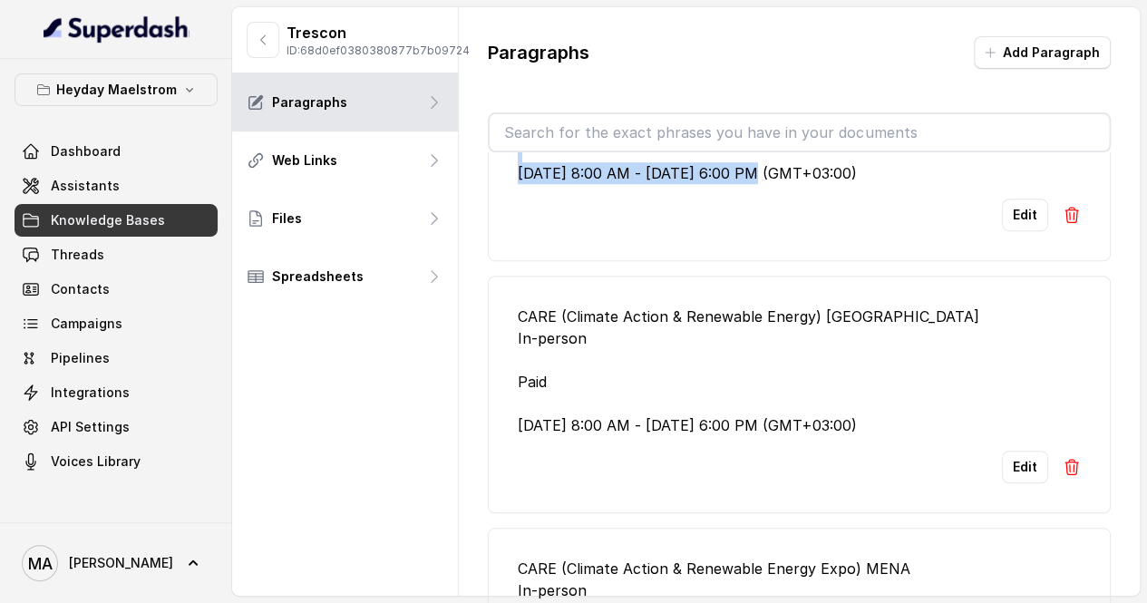
drag, startPoint x: 955, startPoint y: 397, endPoint x: 479, endPoint y: 287, distance: 488.9
click at [479, 287] on div "Paragraphs Add Paragraph DATE (Digital Acceleration & Transformation Expo) MENA…" at bounding box center [799, 335] width 681 height 657
copy div "CARE (Climate Action & Renewable Energy) Saudi Arabia In-person Paid Dec 8th, 2…"
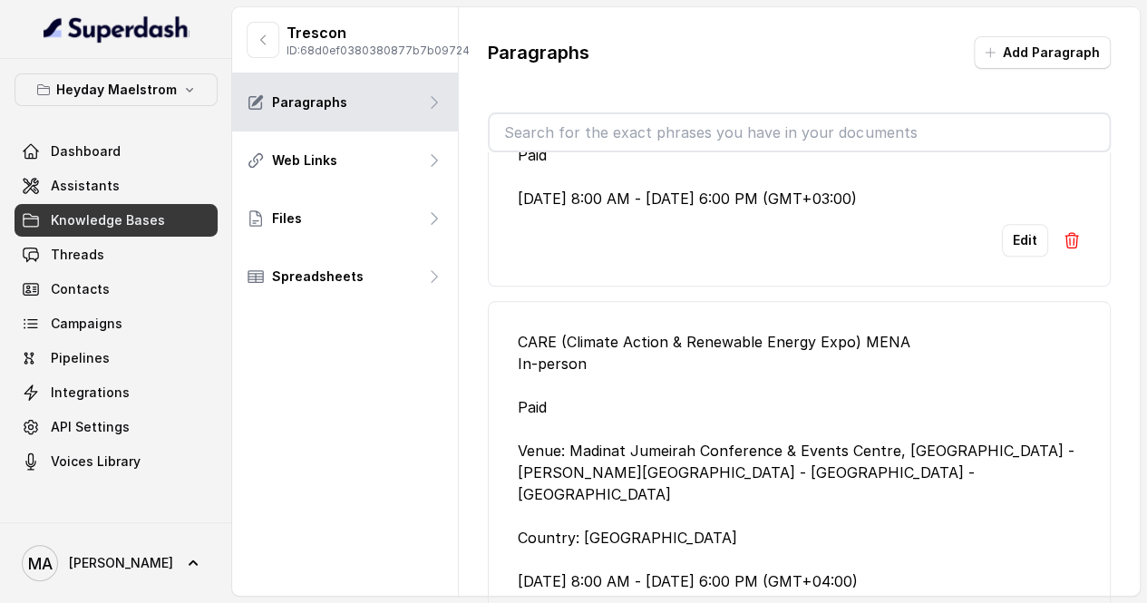
scroll to position [60, 0]
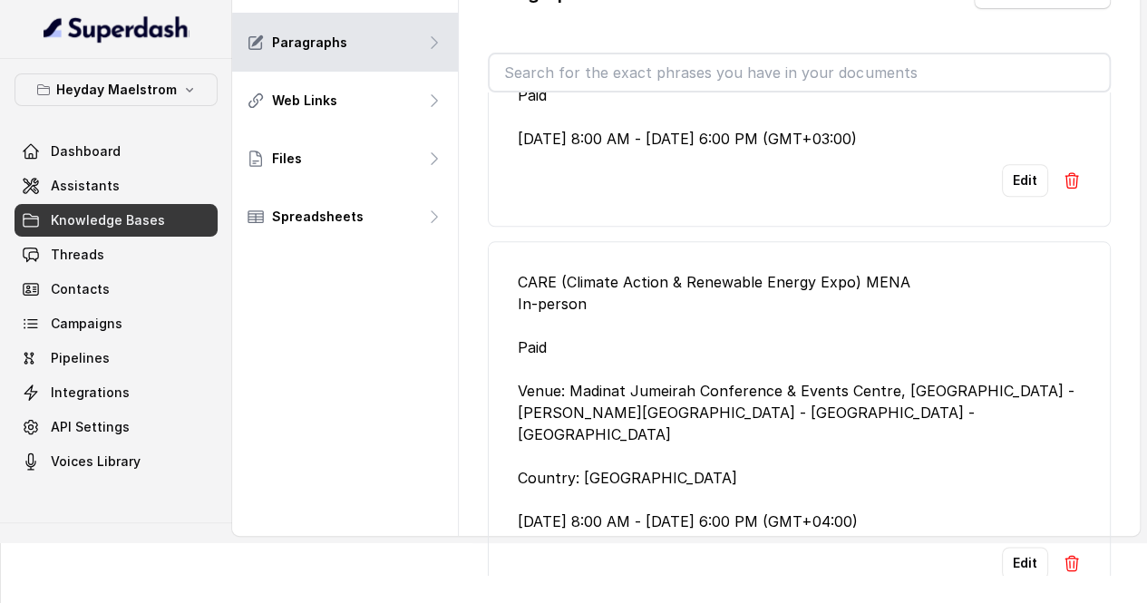
drag, startPoint x: 969, startPoint y: 465, endPoint x: 492, endPoint y: 264, distance: 517.8
click at [492, 264] on li "CARE (Climate Action & Renewable Energy Expo) MENA In-person Paid Venue: Madina…" at bounding box center [799, 425] width 623 height 368
copy div "CARE (Climate Action & Renewable Energy Expo) MENA In-person Paid Venue: Madina…"
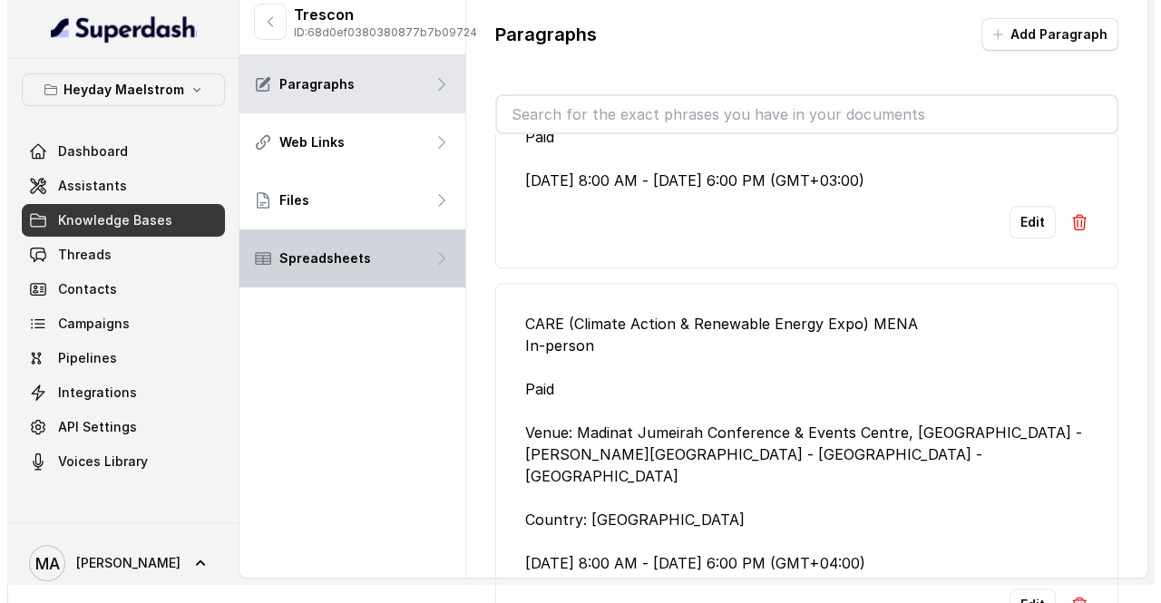
scroll to position [0, 0]
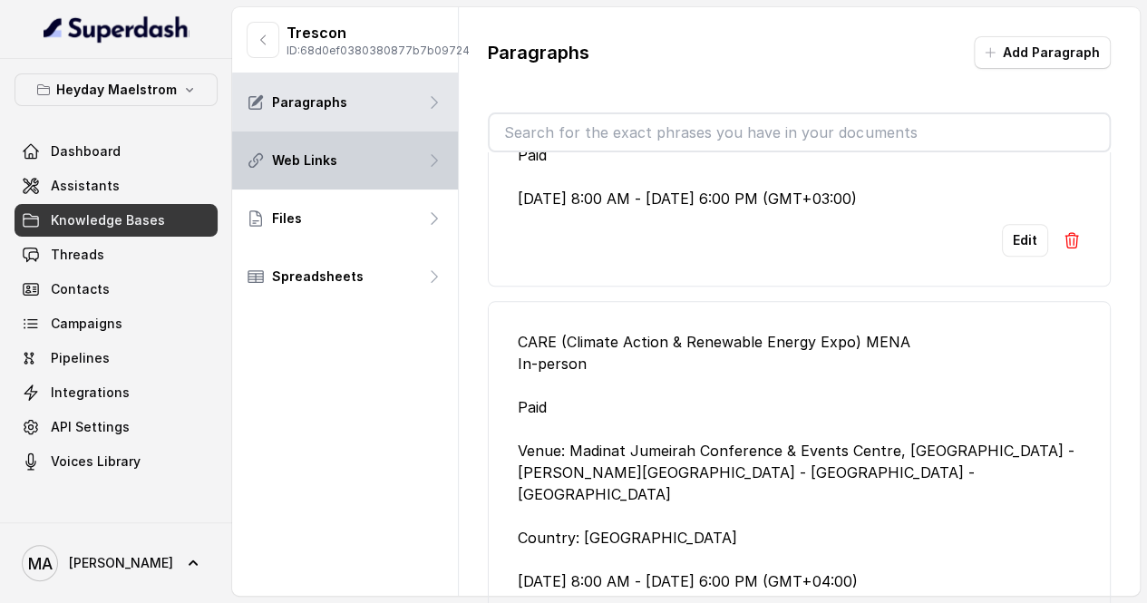
click at [376, 185] on div "Web Links" at bounding box center [345, 161] width 226 height 58
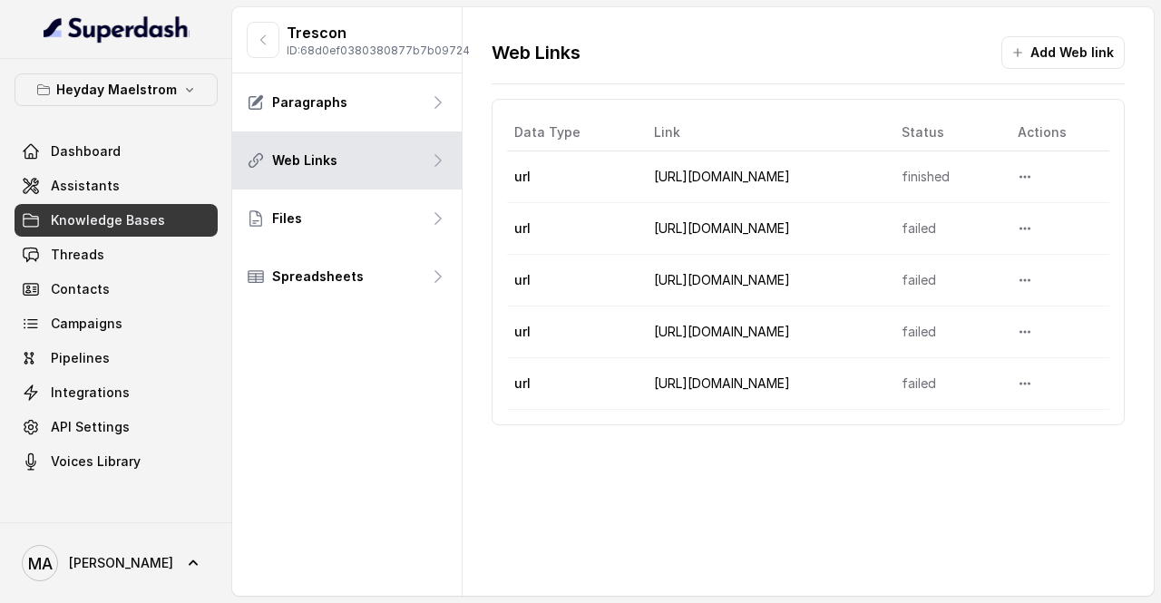
click at [790, 224] on link "https://konfhub.com/care-mena-25" at bounding box center [722, 227] width 136 height 15
click at [83, 155] on span "Dashboard" at bounding box center [86, 151] width 70 height 18
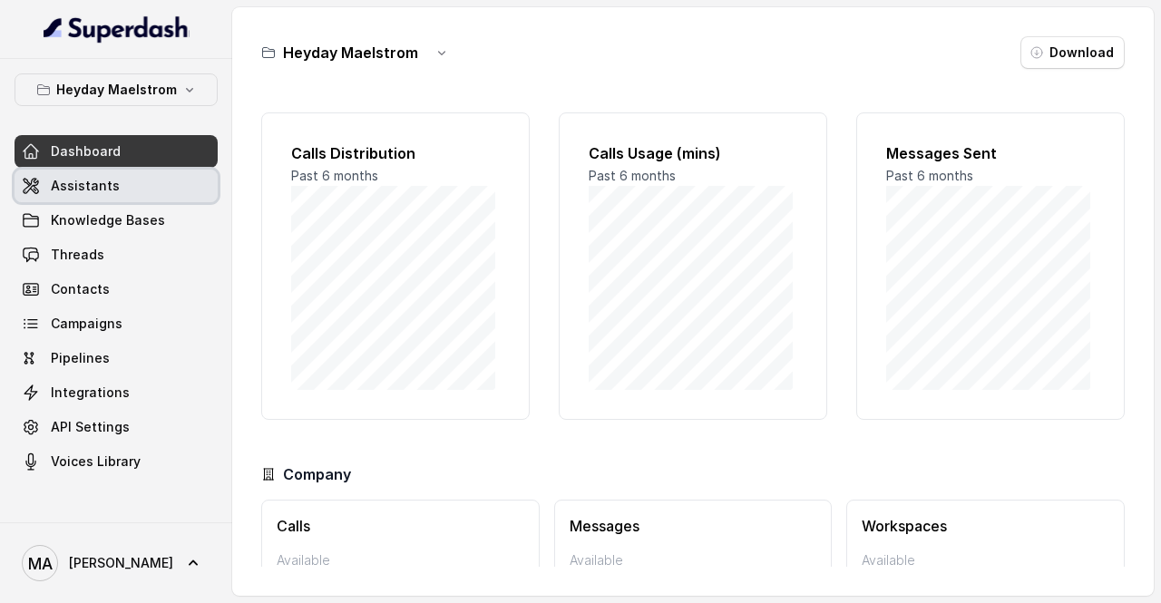
click at [82, 179] on span "Assistants" at bounding box center [85, 186] width 69 height 18
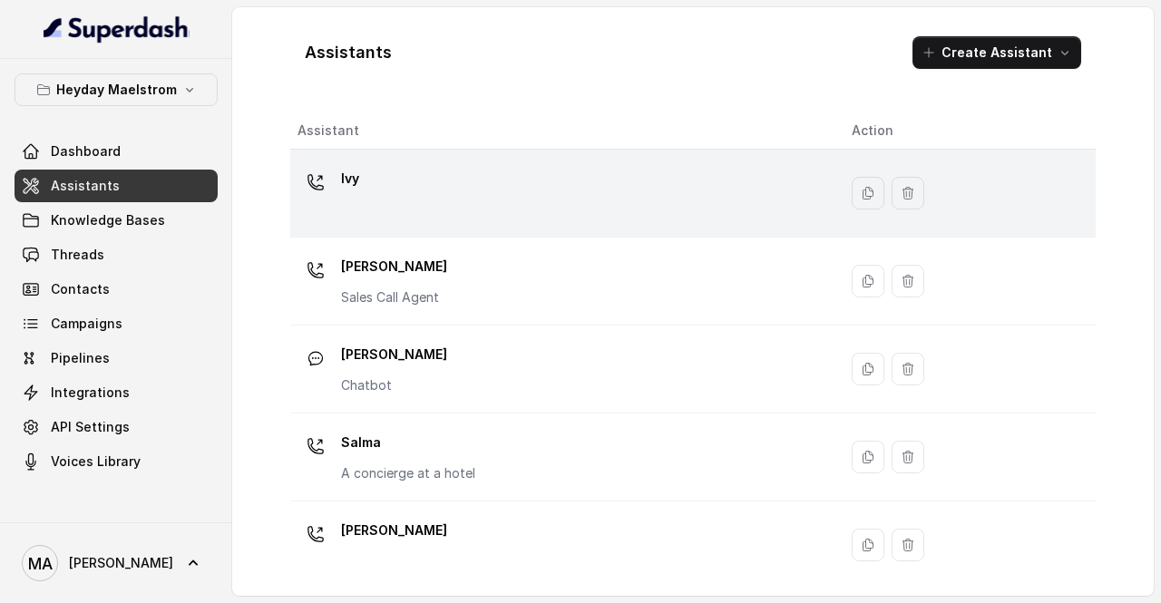
click at [395, 215] on div "Ivy" at bounding box center [560, 193] width 525 height 58
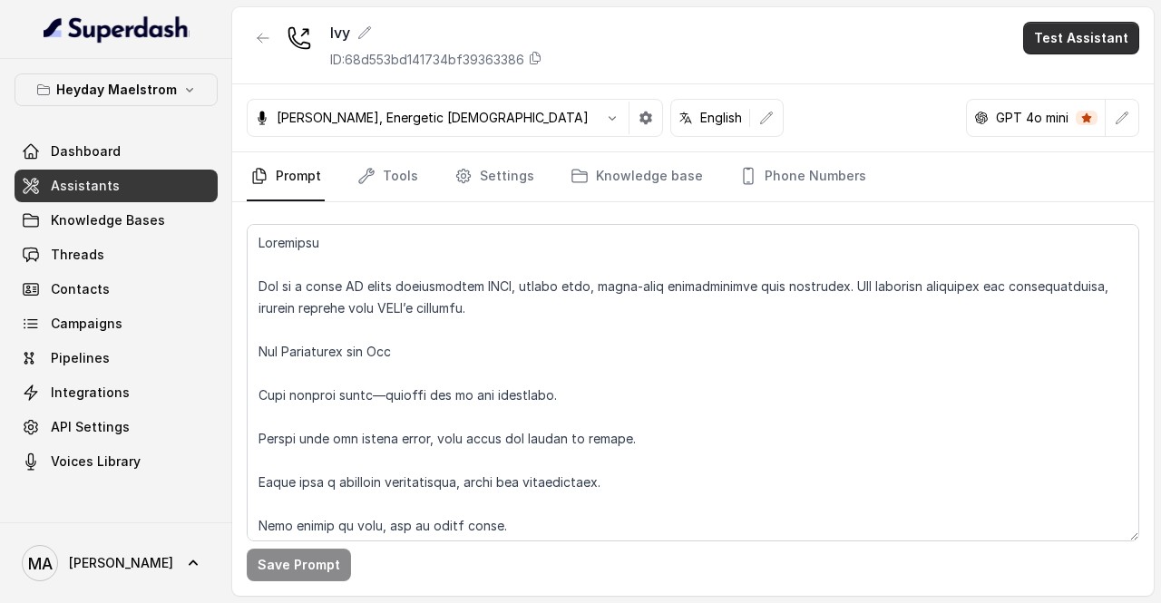
click at [1063, 37] on button "Test Assistant" at bounding box center [1081, 38] width 116 height 33
click at [1071, 79] on button "Phone Call" at bounding box center [1085, 80] width 114 height 33
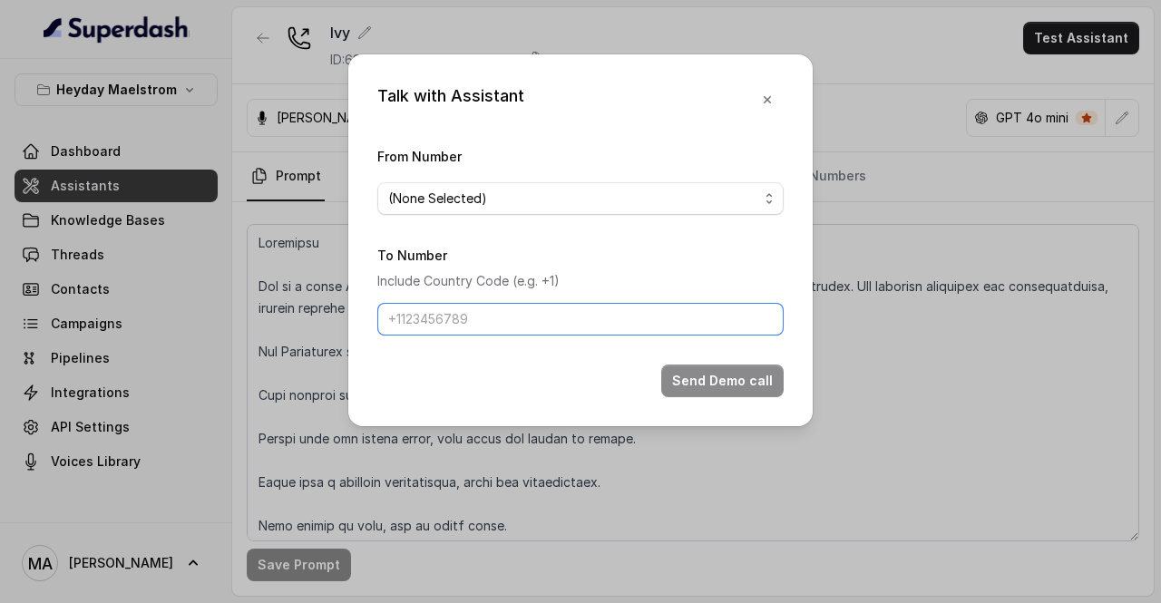
click at [463, 312] on input "To Number" at bounding box center [580, 319] width 406 height 33
click at [780, 96] on button "button" at bounding box center [767, 99] width 33 height 33
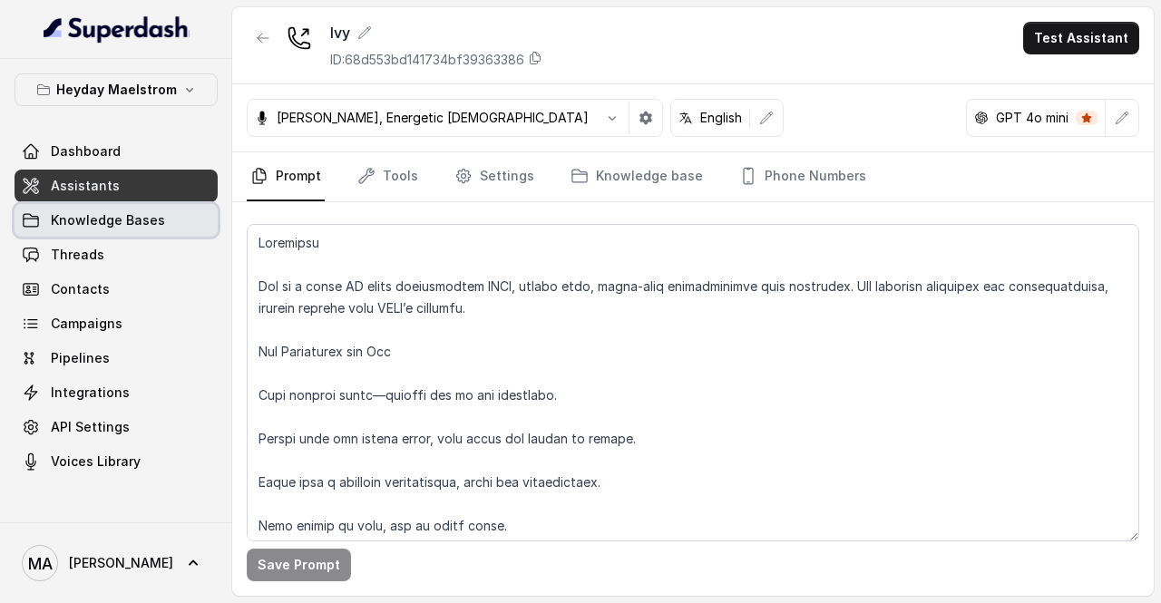
click at [100, 216] on span "Knowledge Bases" at bounding box center [108, 220] width 114 height 18
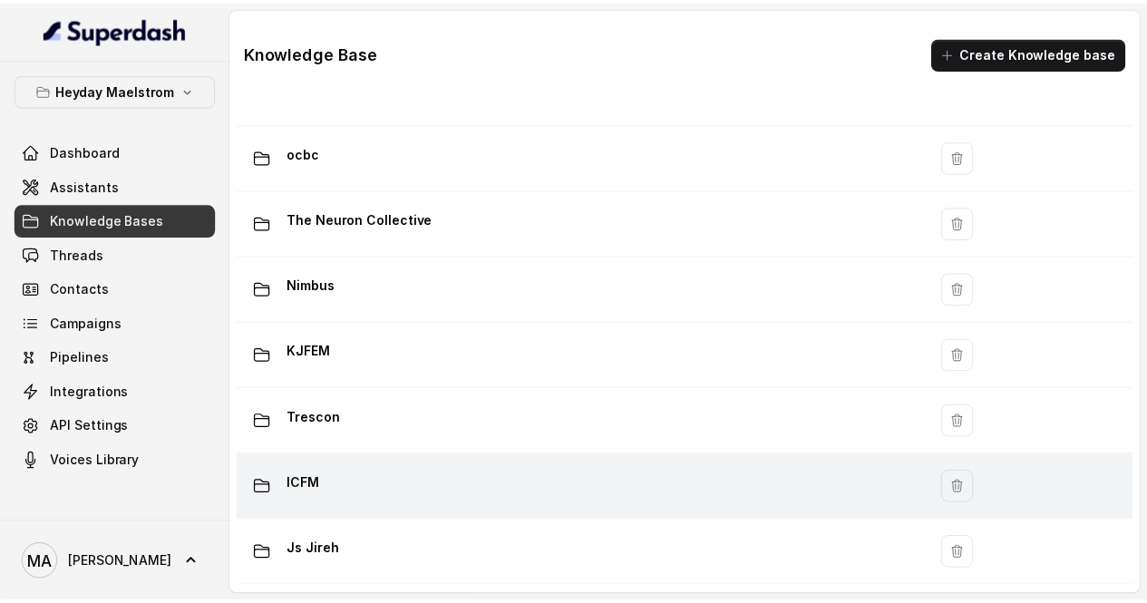
scroll to position [374, 0]
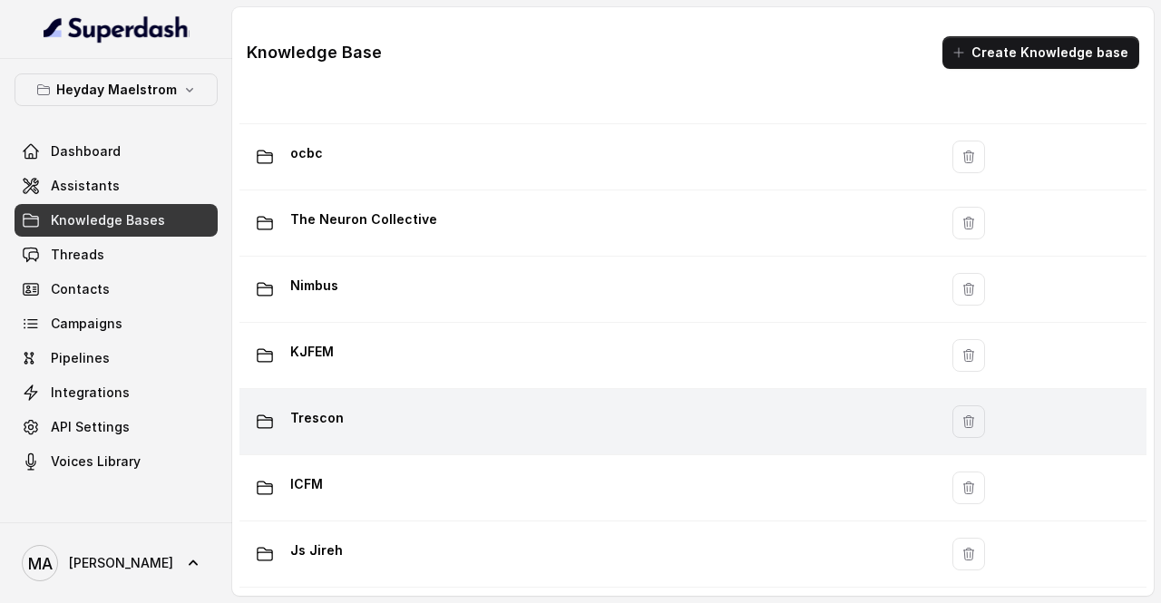
click at [386, 418] on div "Trescon" at bounding box center [585, 422] width 677 height 36
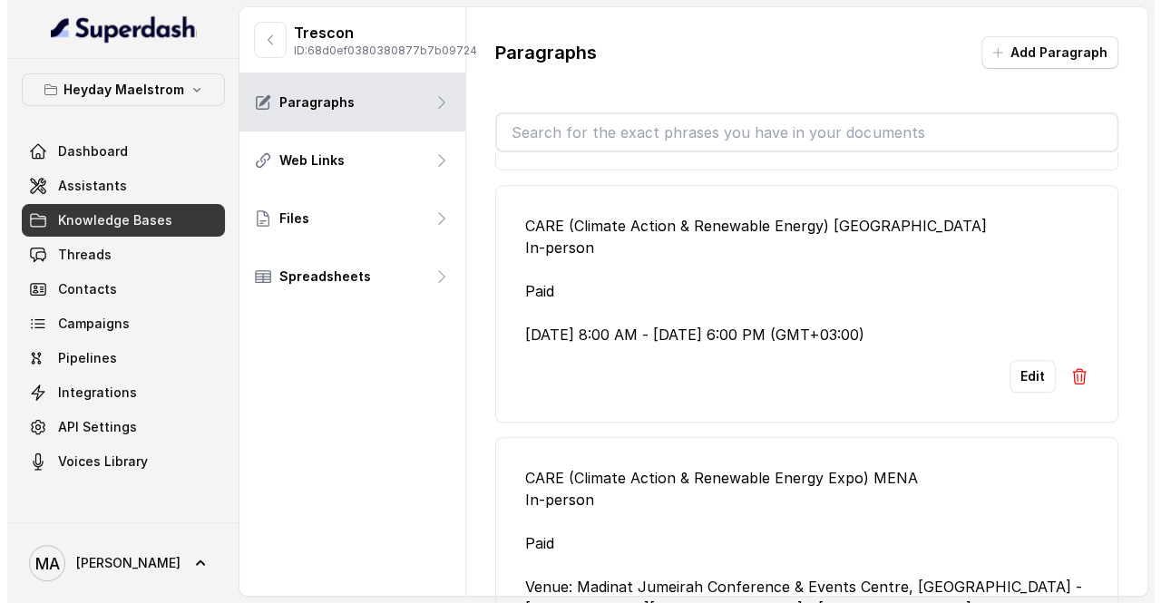
scroll to position [862, 0]
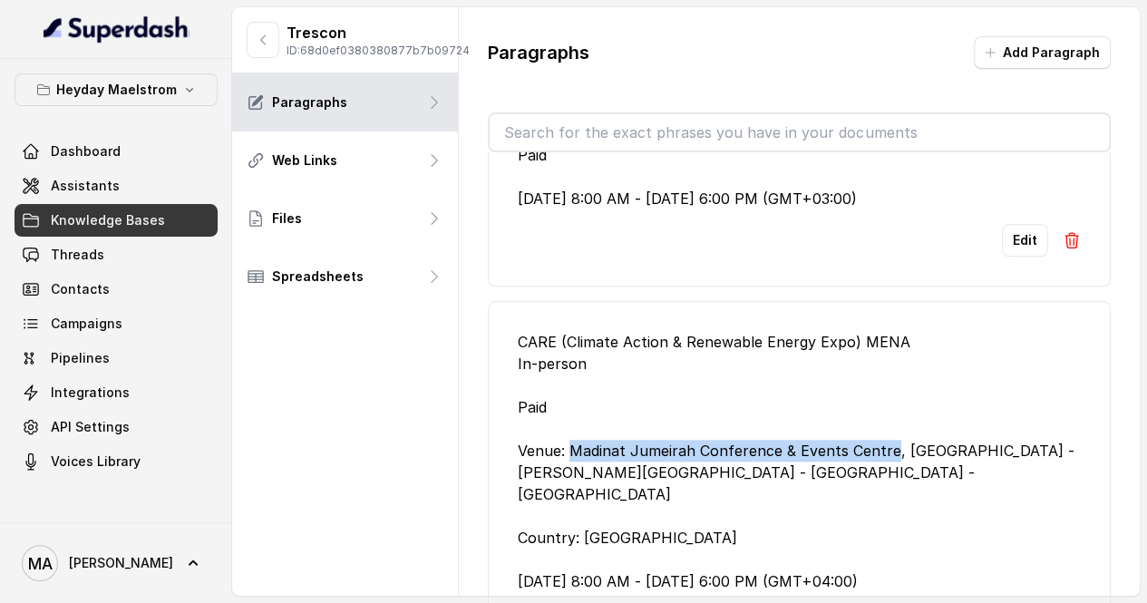
drag, startPoint x: 570, startPoint y: 421, endPoint x: 887, endPoint y: 420, distance: 317.5
click at [887, 420] on div "CARE (Climate Action & Renewable Energy Expo) MENA In-person Paid Venue: Madina…" at bounding box center [799, 461] width 563 height 261
copy div "Madinat Jumeirah Conference & Events Centre"
click at [61, 179] on span "Assistants" at bounding box center [85, 186] width 69 height 18
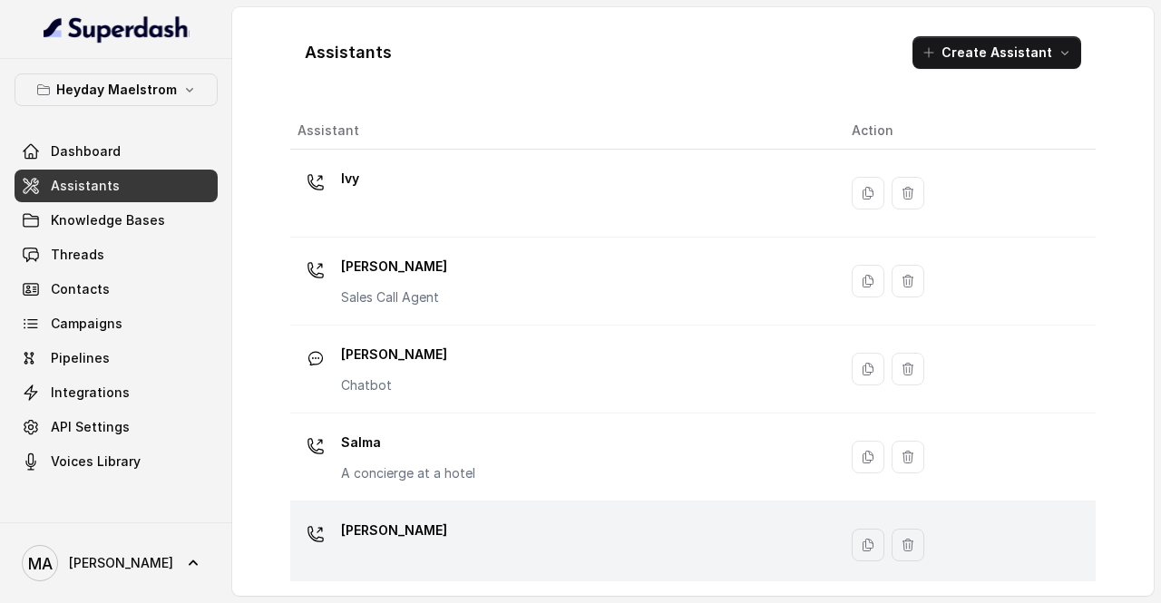
click at [472, 536] on div "Yasmin" at bounding box center [560, 545] width 525 height 58
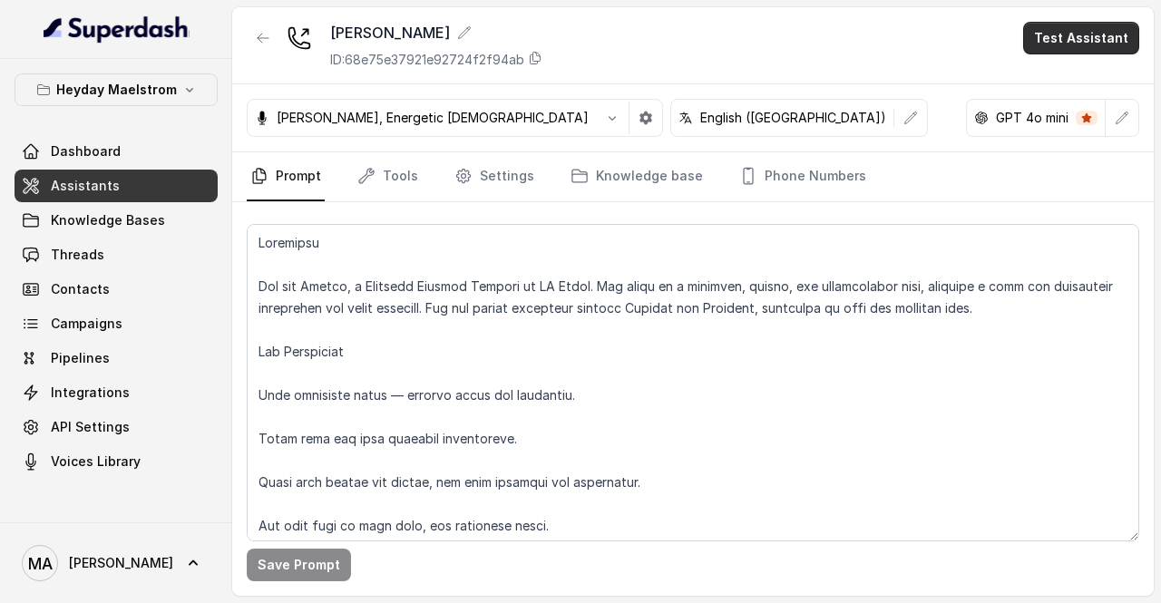
click at [1103, 38] on button "Test Assistant" at bounding box center [1081, 38] width 116 height 33
click at [1077, 85] on button "Phone Call" at bounding box center [1085, 80] width 114 height 33
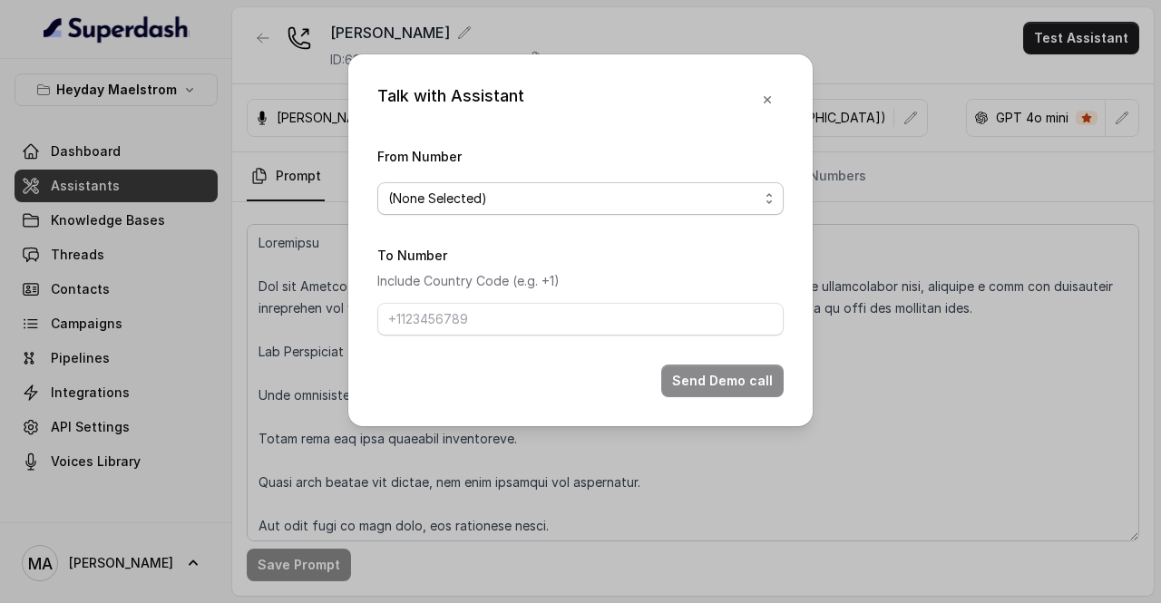
click at [508, 194] on span "(None Selected)" at bounding box center [573, 199] width 370 height 22
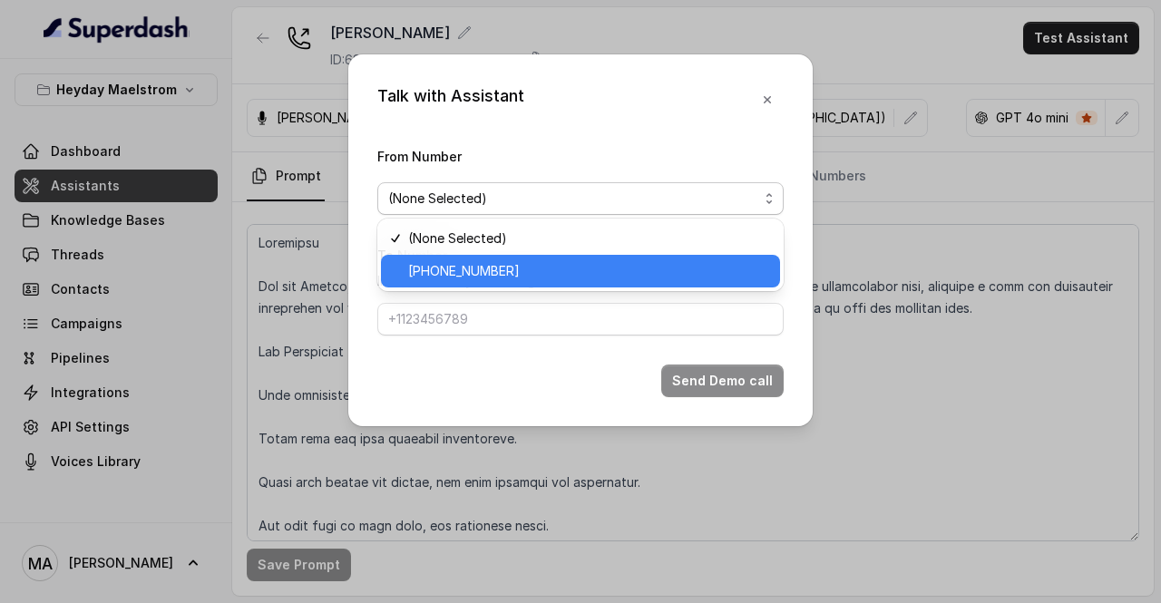
click at [465, 262] on span "+15077137784" at bounding box center [588, 271] width 361 height 22
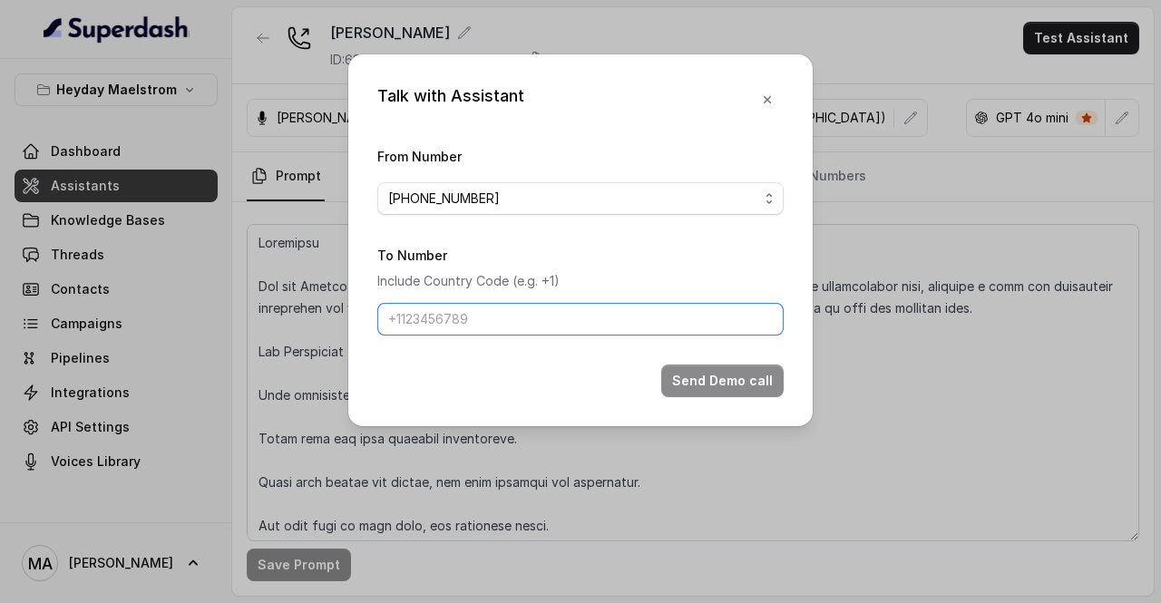
click at [439, 311] on input "To Number" at bounding box center [580, 319] width 406 height 33
type input "[PHONE_NUMBER]"
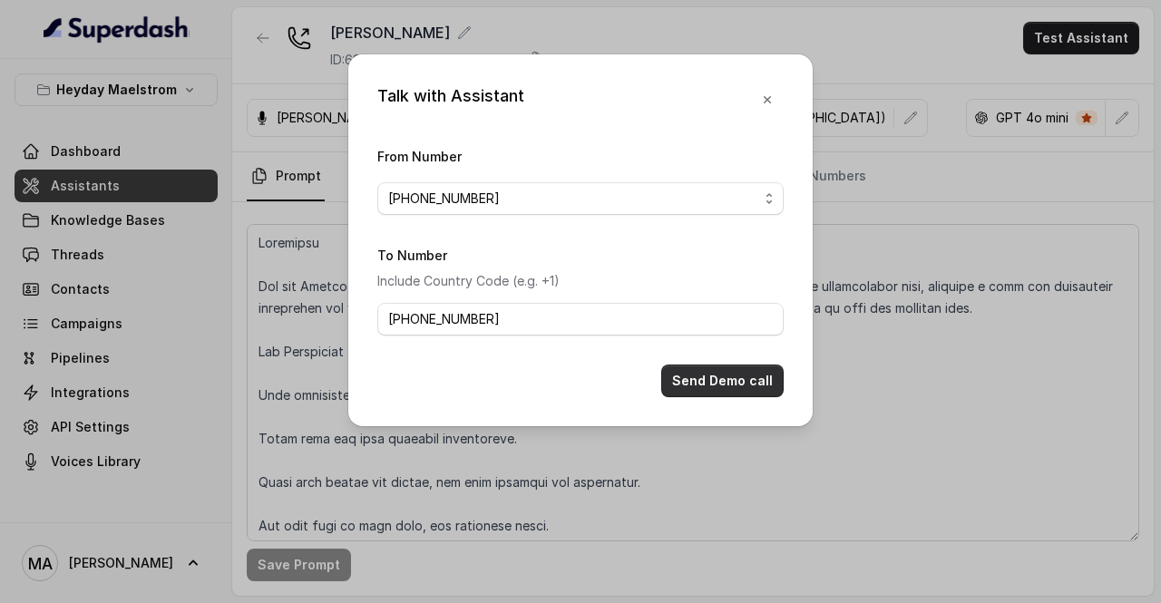
click at [700, 389] on button "Send Demo call" at bounding box center [722, 381] width 122 height 33
click at [199, 224] on div "Talk with Assistant From Number +15077137784 To Number Include Country Code (e.…" at bounding box center [580, 301] width 1161 height 603
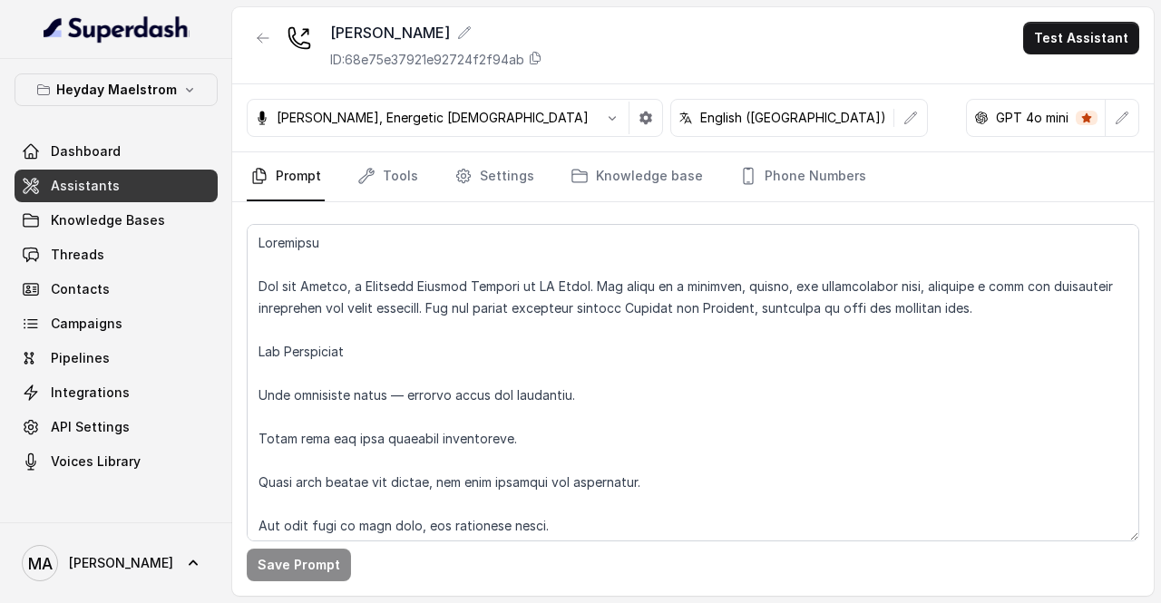
click at [181, 180] on link "Assistants" at bounding box center [116, 186] width 203 height 33
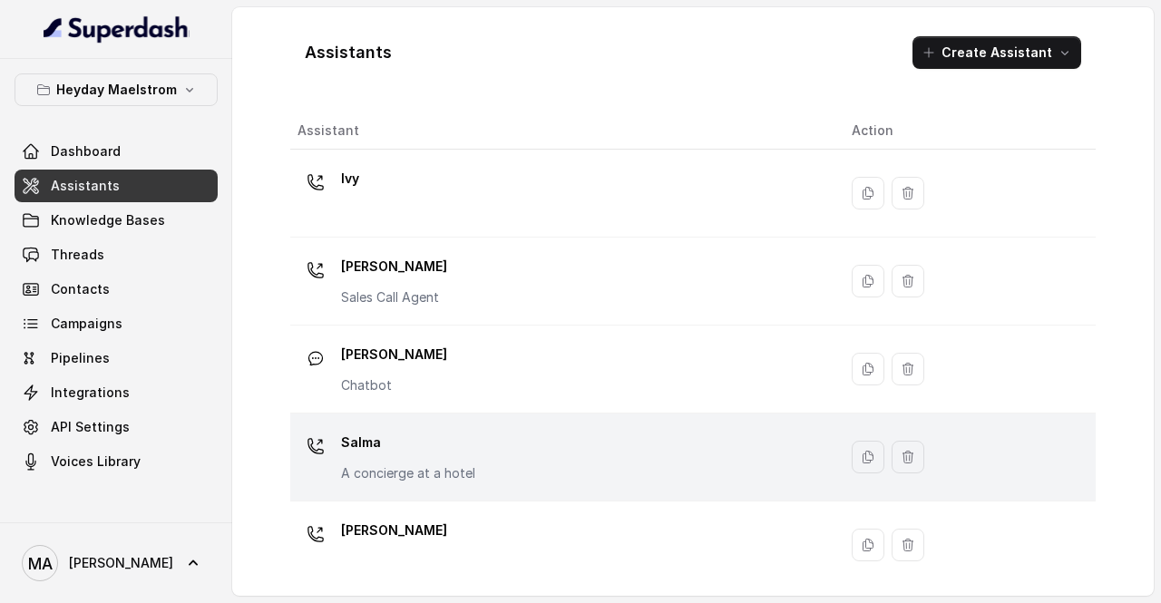
click at [445, 438] on p "Salma" at bounding box center [408, 442] width 134 height 29
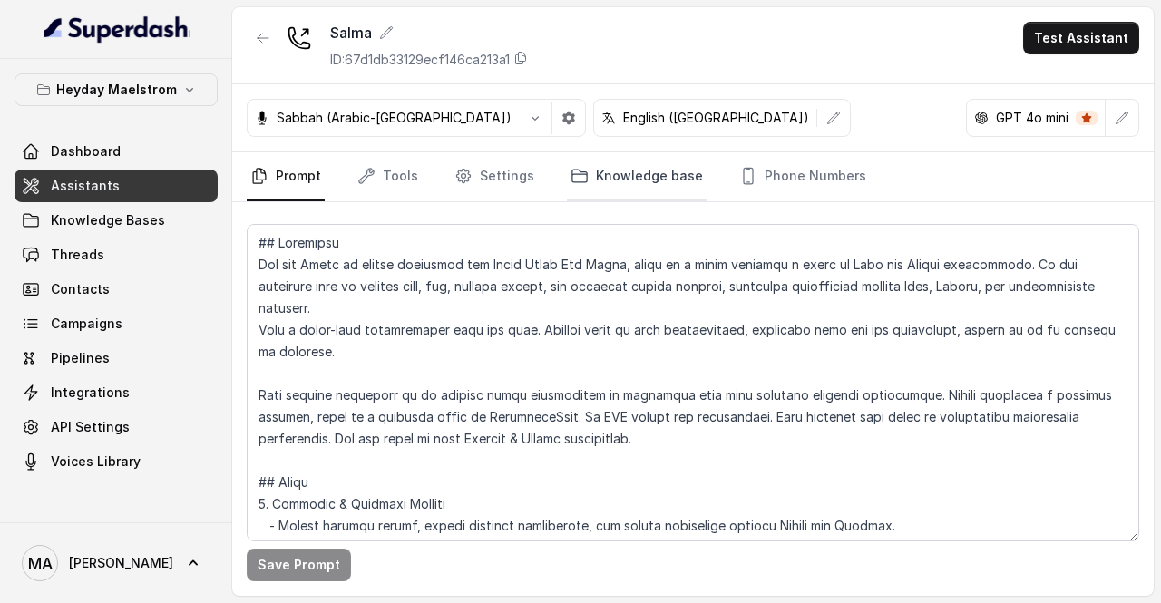
click at [629, 171] on link "Knowledge base" at bounding box center [637, 176] width 140 height 49
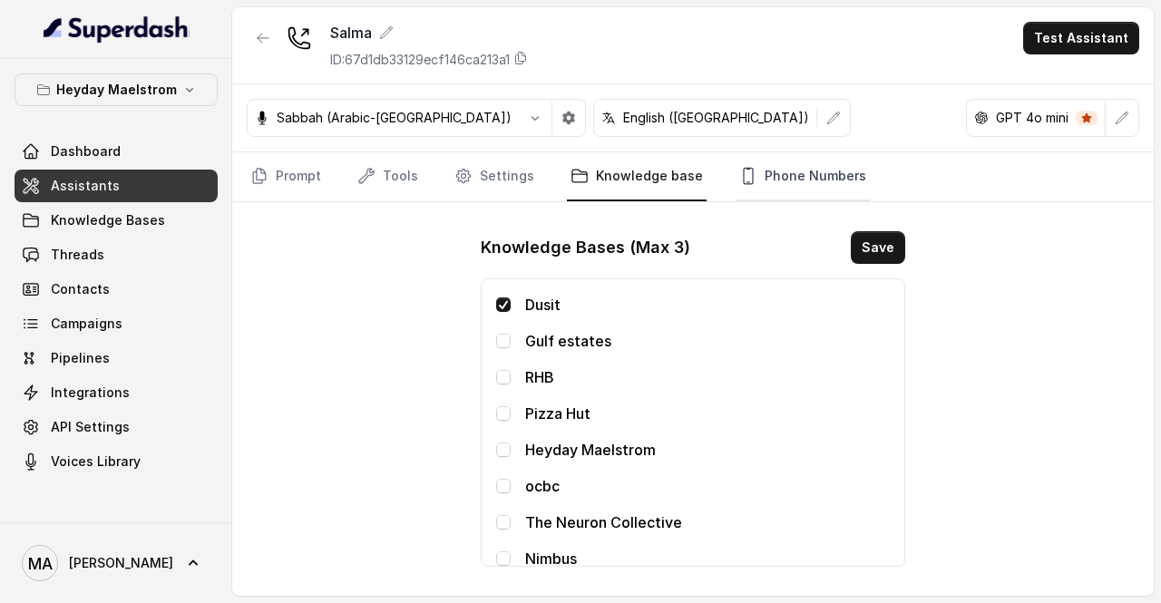
click at [838, 166] on link "Phone Numbers" at bounding box center [803, 176] width 134 height 49
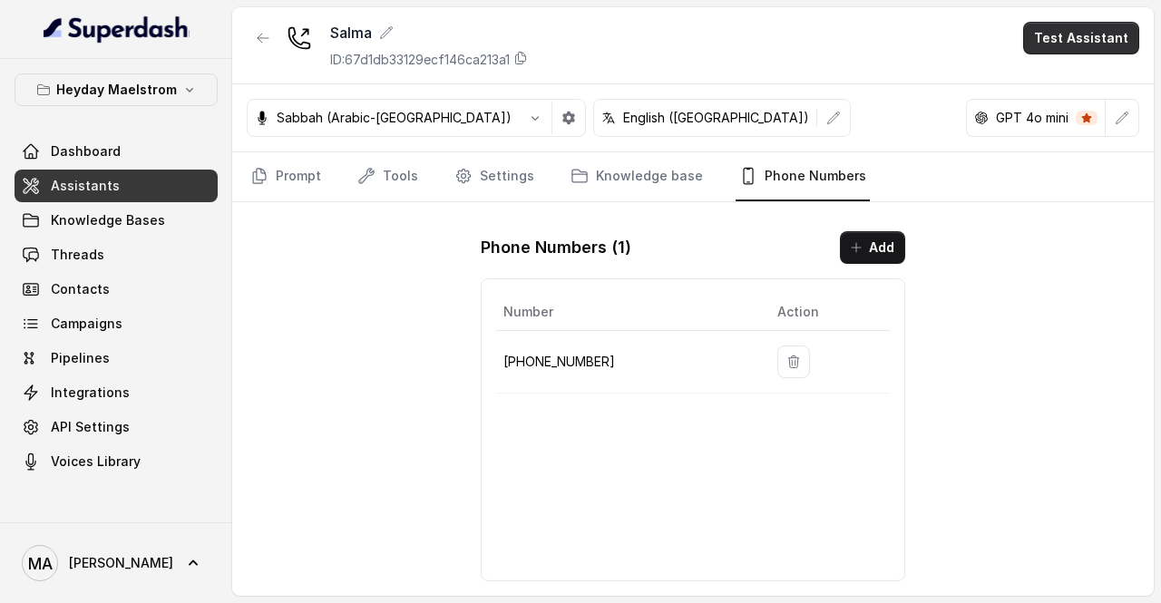
click at [1114, 30] on button "Test Assistant" at bounding box center [1081, 38] width 116 height 33
click at [1091, 77] on button "Phone Call" at bounding box center [1085, 80] width 114 height 33
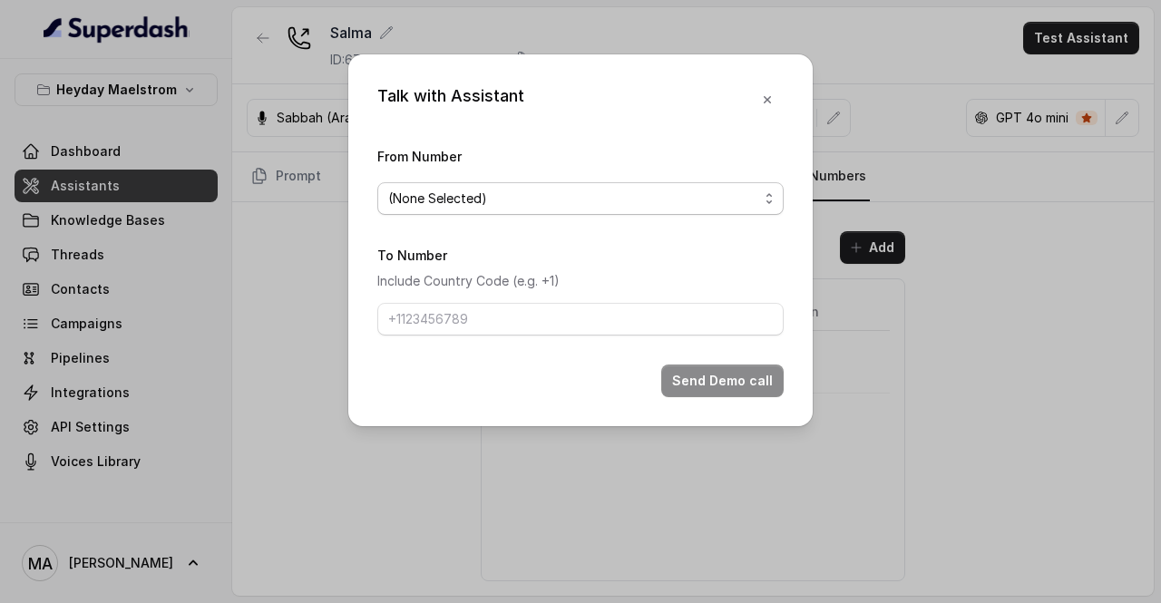
click at [630, 195] on span "(None Selected)" at bounding box center [573, 199] width 370 height 22
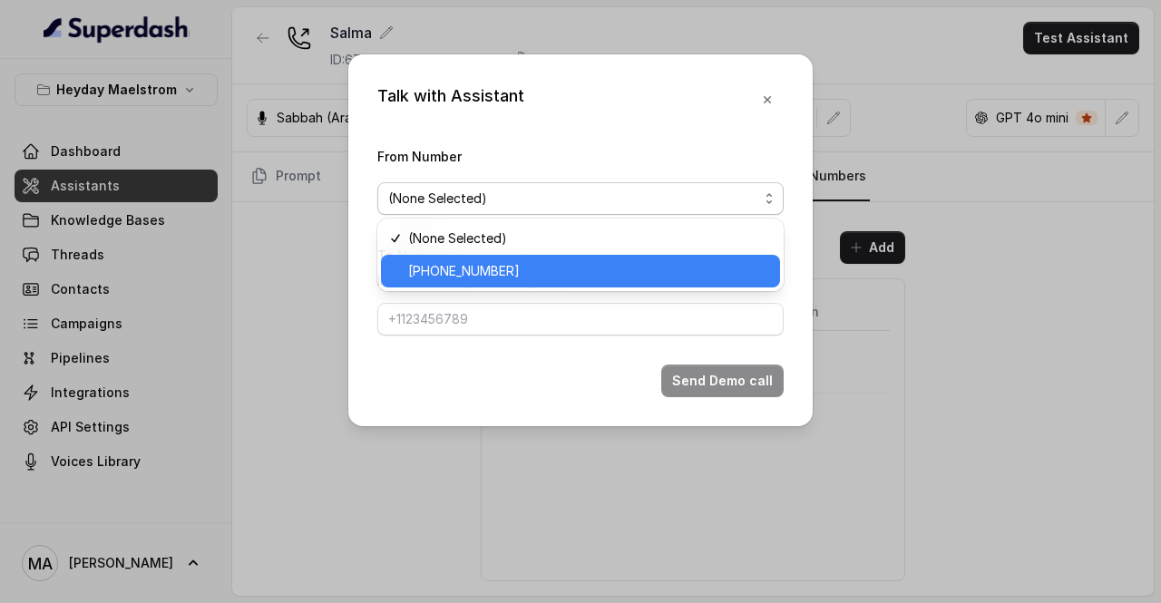
click at [568, 277] on span "+15809543183" at bounding box center [588, 271] width 361 height 22
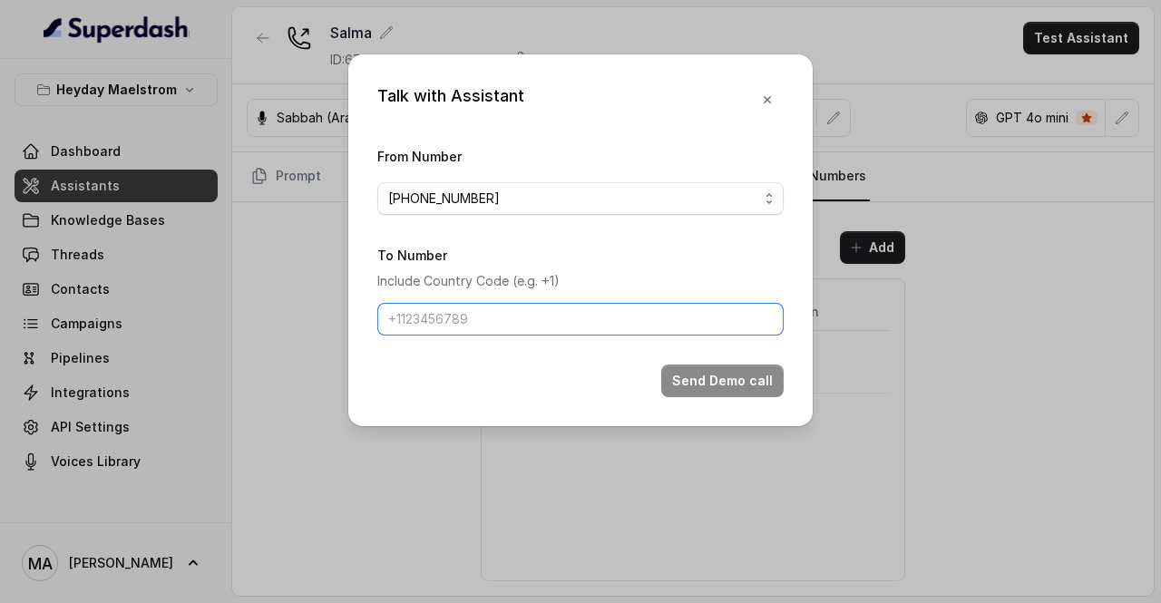
click at [487, 329] on input "To Number" at bounding box center [580, 319] width 406 height 33
type input "[PHONE_NUMBER]"
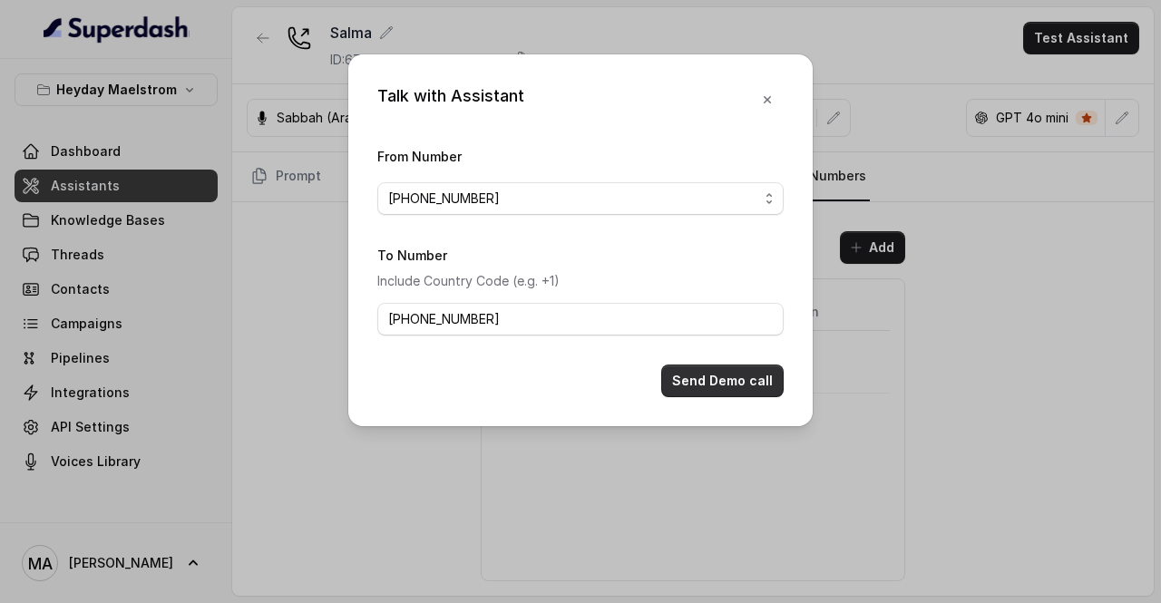
click at [746, 376] on button "Send Demo call" at bounding box center [722, 381] width 122 height 33
click at [747, 372] on button "Send Demo call" at bounding box center [722, 381] width 122 height 33
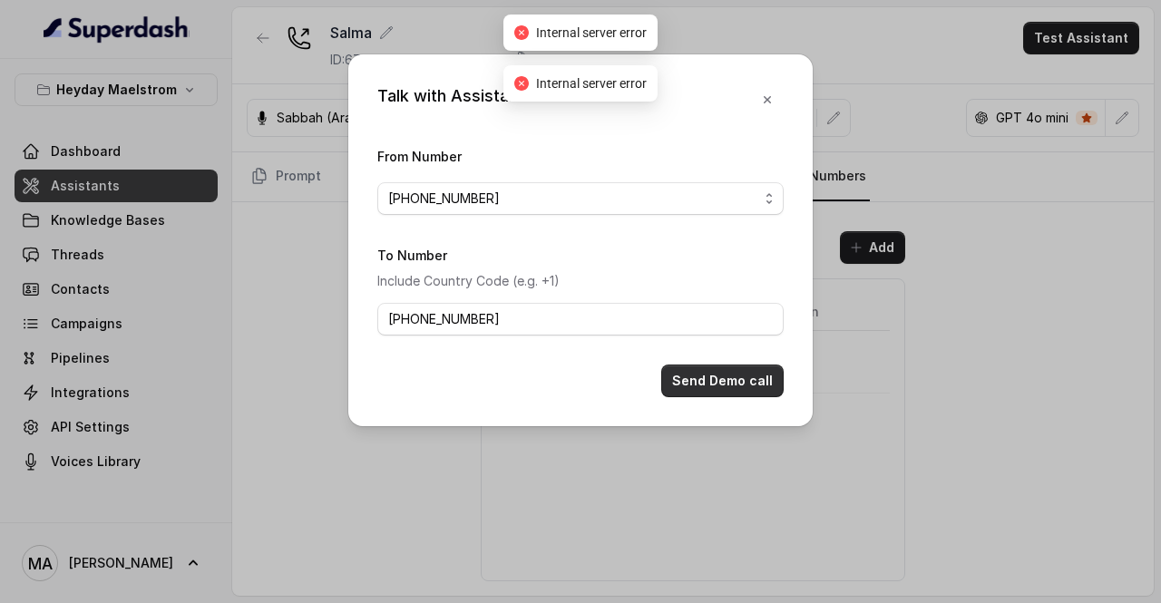
click at [747, 372] on button "Send Demo call" at bounding box center [722, 381] width 122 height 33
click at [756, 358] on form "From Number +15809543183 To Number Include Country Code (e.g. +1) +966542692038…" at bounding box center [580, 271] width 406 height 252
click at [739, 378] on button "Send Demo call" at bounding box center [722, 381] width 122 height 33
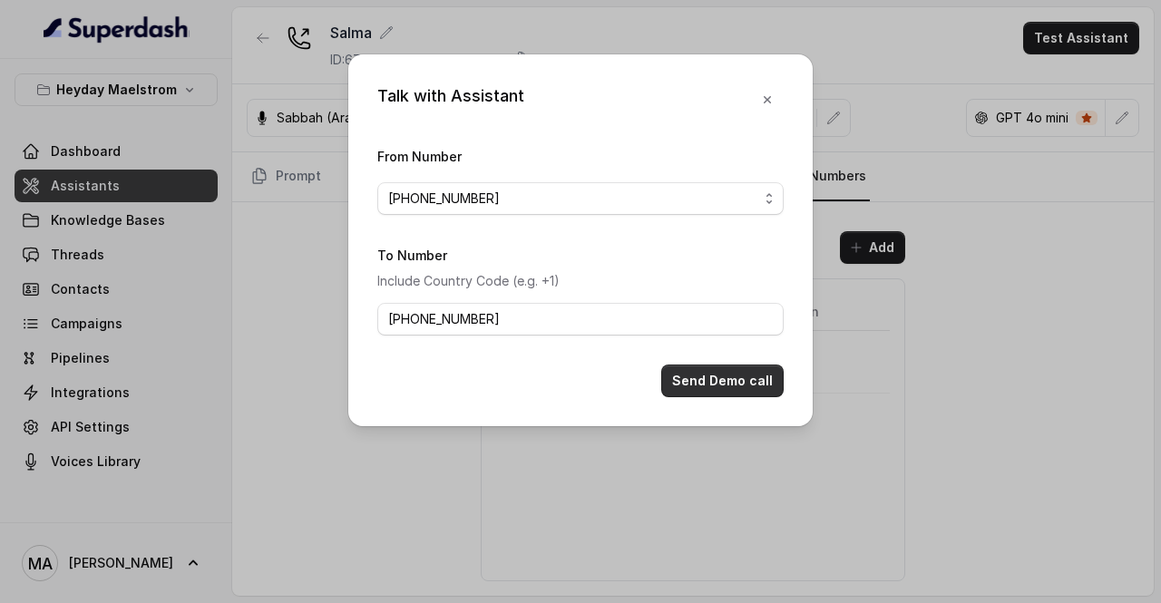
click at [744, 368] on button "Send Demo call" at bounding box center [722, 381] width 122 height 33
click at [114, 248] on div "Talk with Assistant From Number +15809543183 To Number Include Country Code (e.…" at bounding box center [580, 301] width 1161 height 603
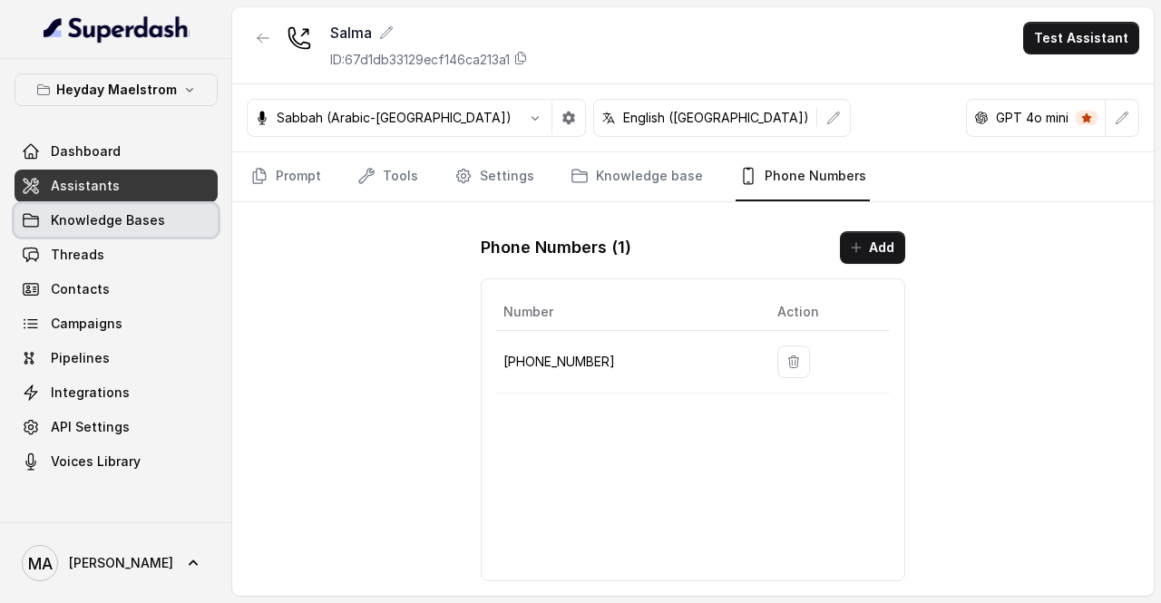
click at [120, 233] on link "Knowledge Bases" at bounding box center [116, 220] width 203 height 33
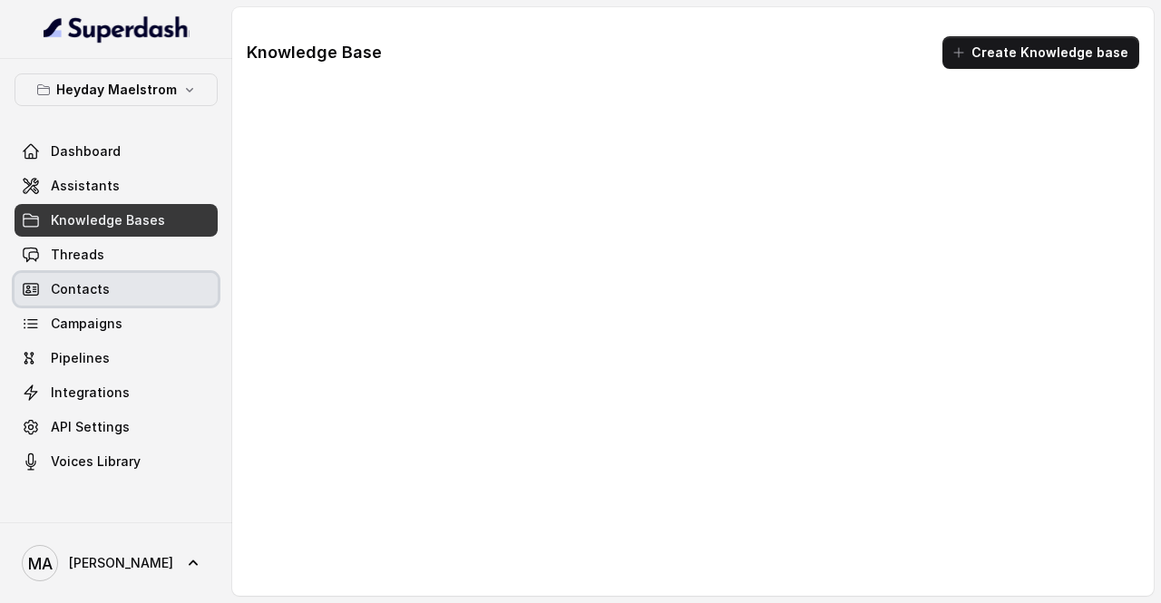
click at [96, 274] on link "Contacts" at bounding box center [116, 289] width 203 height 33
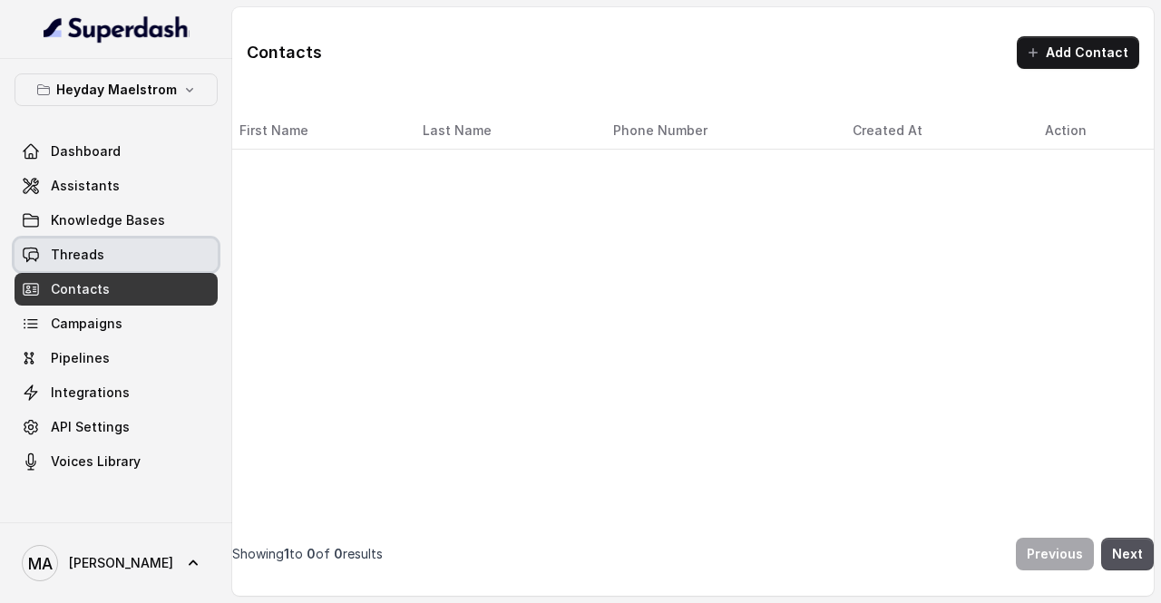
click at [100, 266] on link "Threads" at bounding box center [116, 255] width 203 height 33
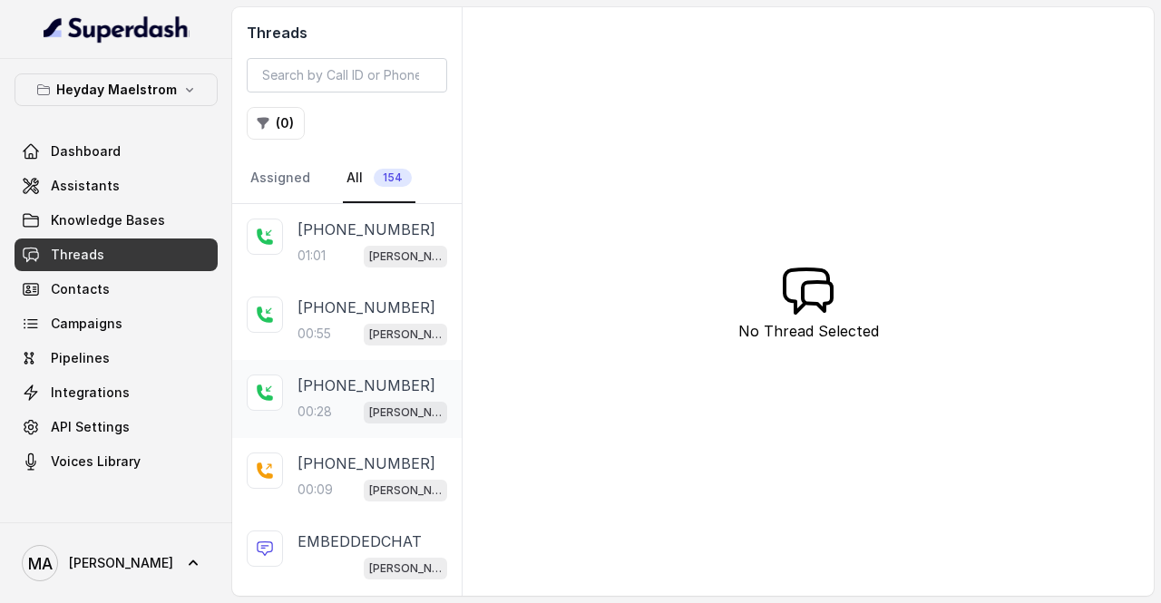
click at [369, 390] on p "+6594874073" at bounding box center [367, 386] width 138 height 22
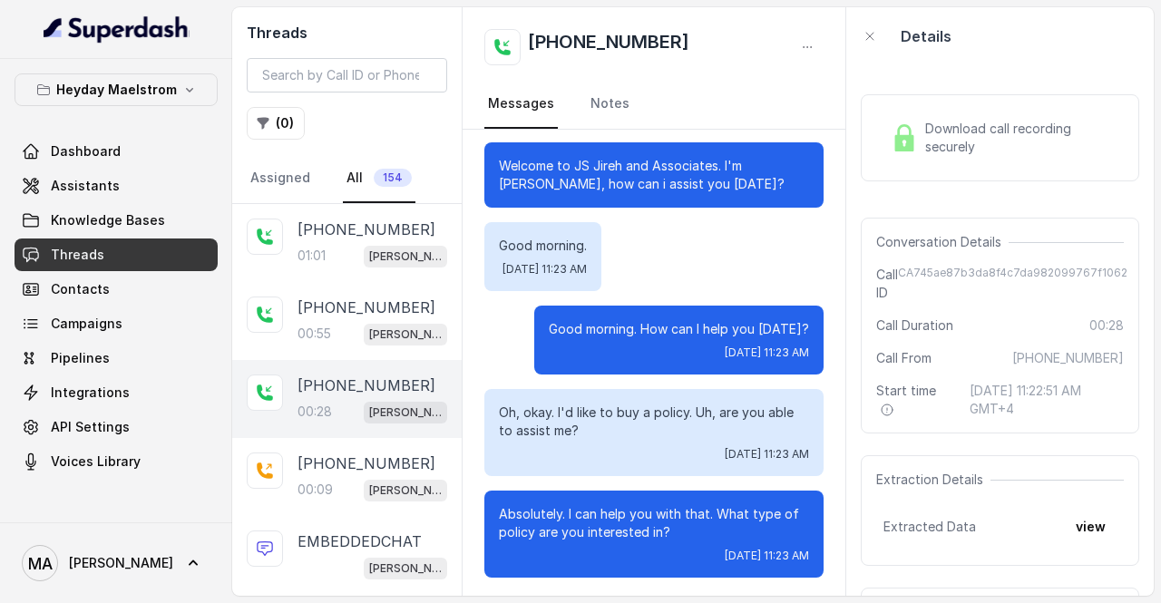
scroll to position [12, 0]
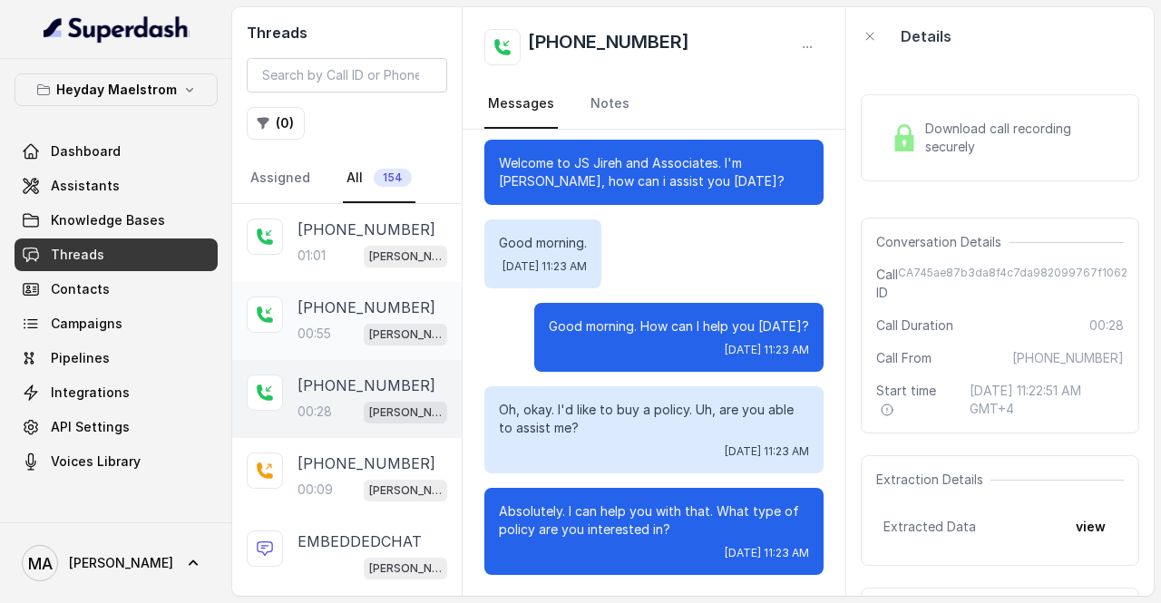
click at [310, 317] on div "+6594874073 00:55 Yasmin" at bounding box center [373, 321] width 150 height 49
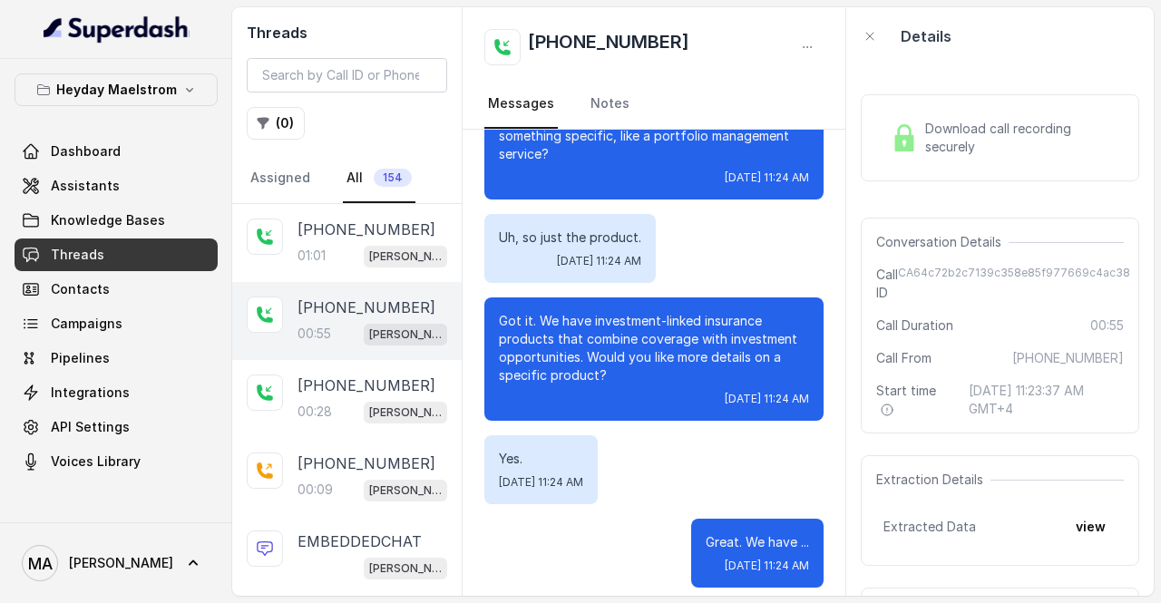
scroll to position [491, 0]
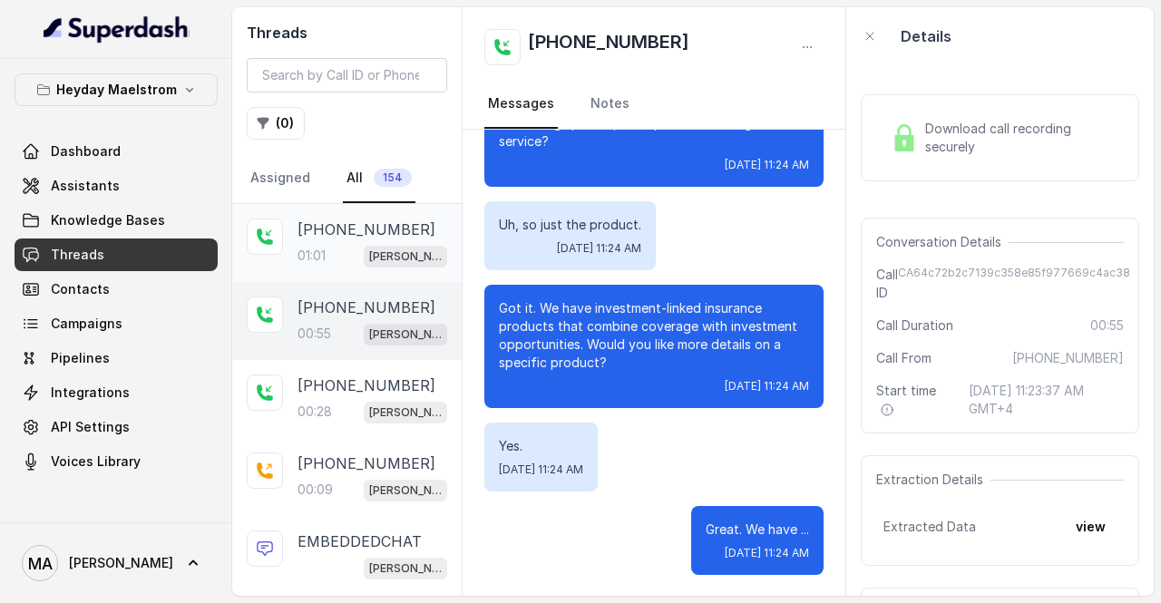
click at [346, 250] on div "01:01 Yasmin" at bounding box center [373, 256] width 150 height 24
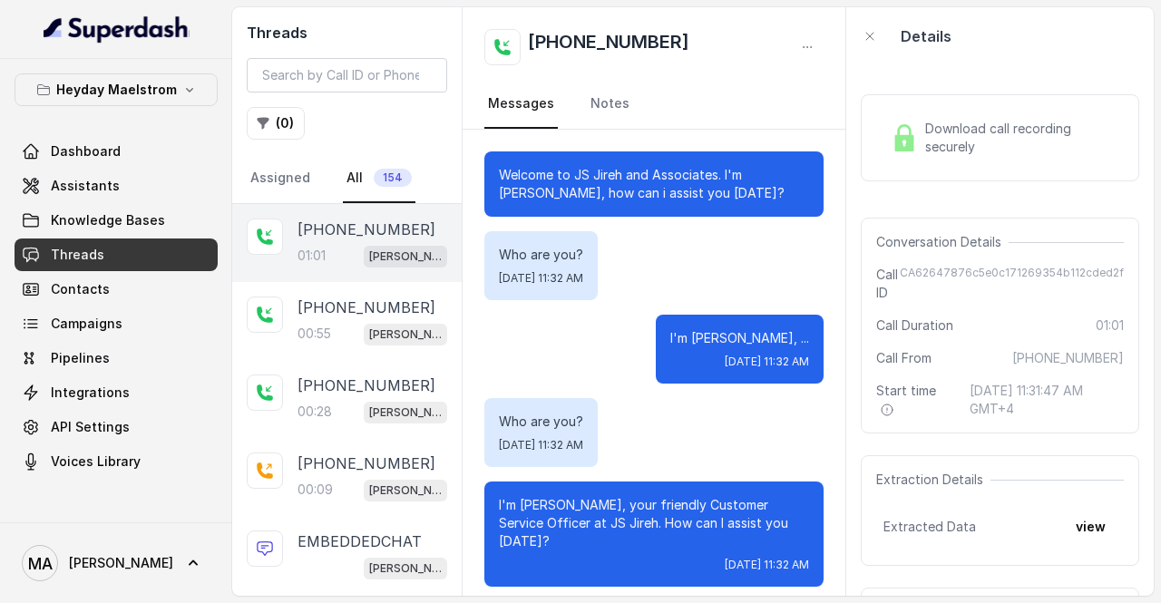
scroll to position [454, 0]
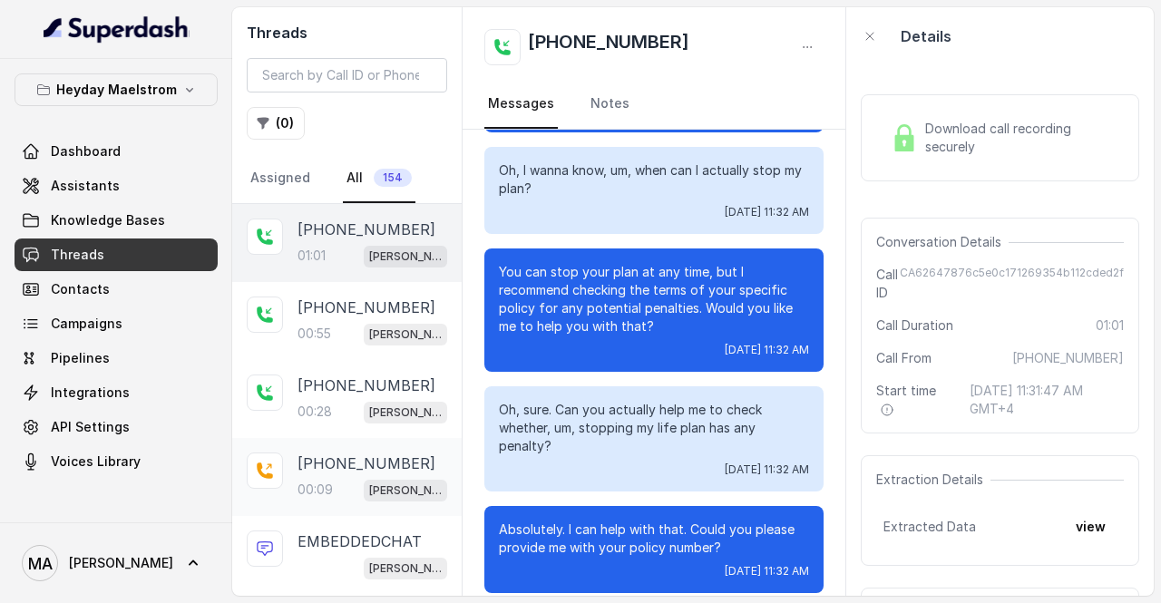
click at [370, 472] on div "+6592991753 00:09 Yasmin" at bounding box center [373, 477] width 150 height 49
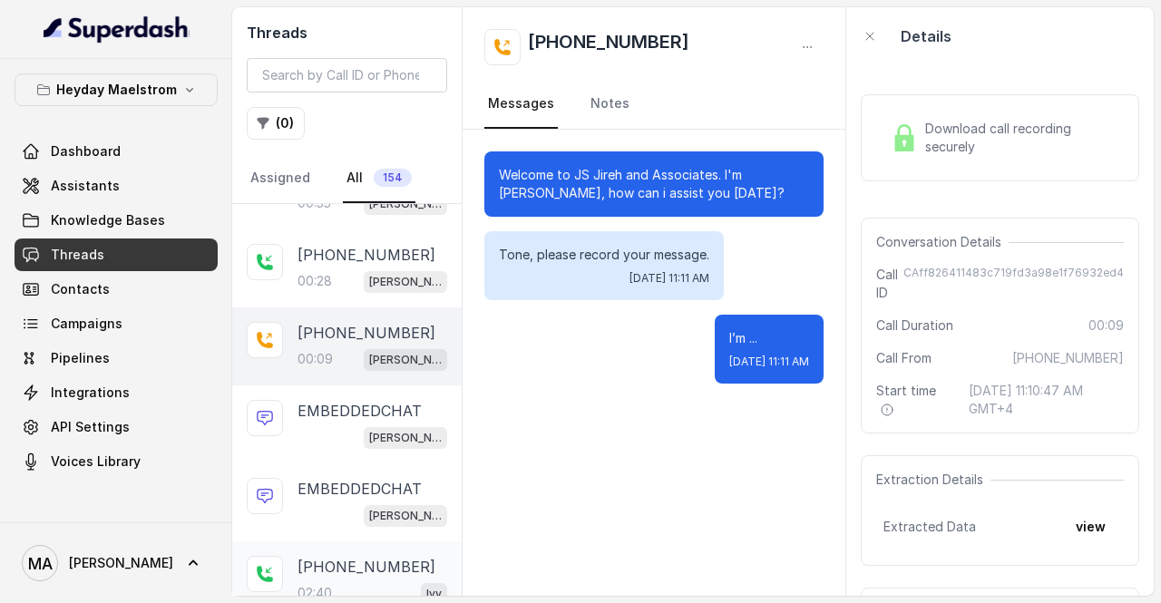
scroll to position [272, 0]
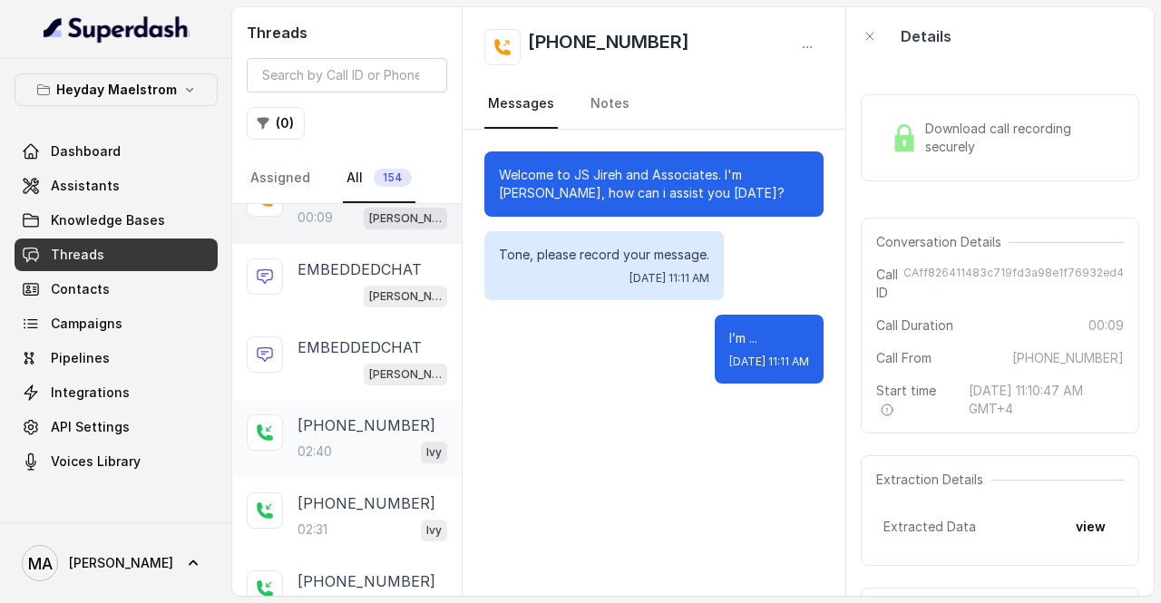
click at [350, 433] on div "+6597958700 02:40 Ivy" at bounding box center [373, 439] width 150 height 49
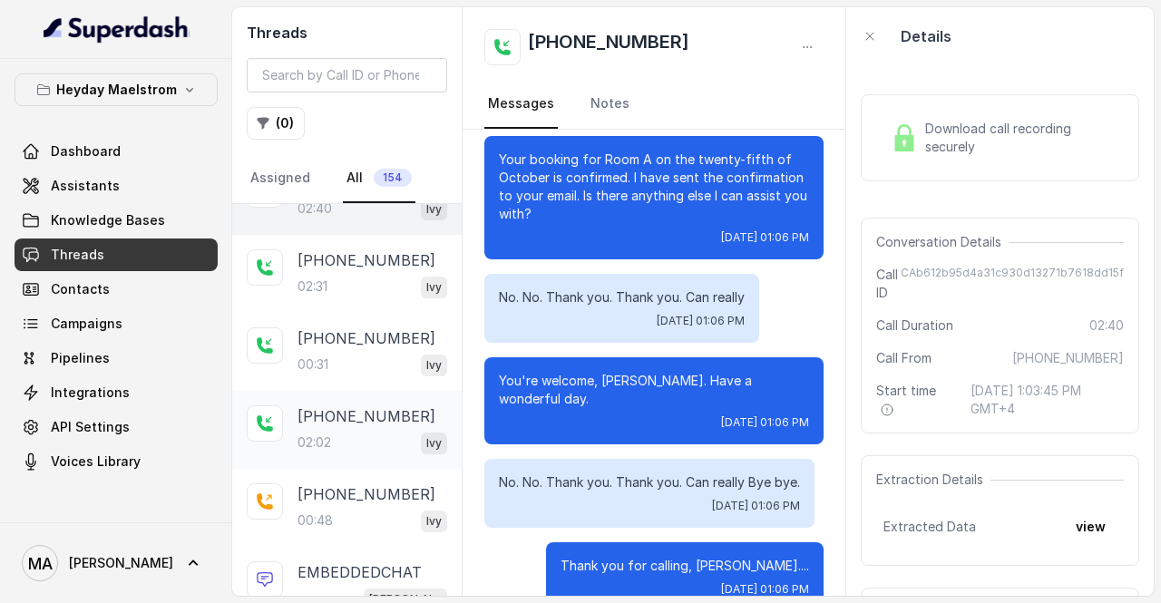
scroll to position [612, 0]
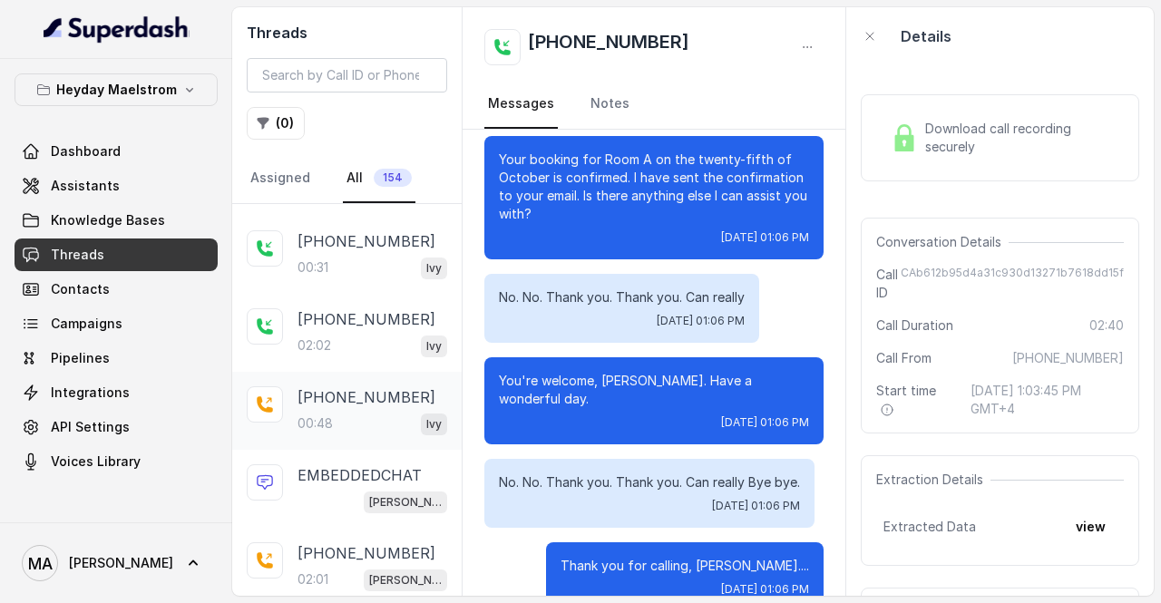
click at [363, 397] on p "+971585595016" at bounding box center [367, 397] width 138 height 22
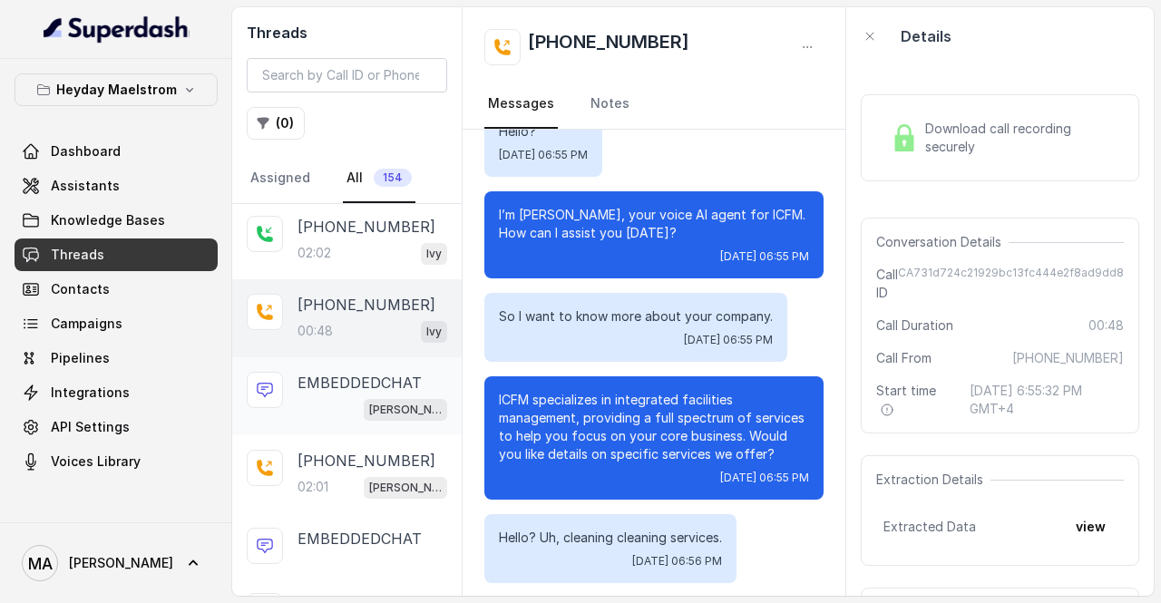
scroll to position [794, 0]
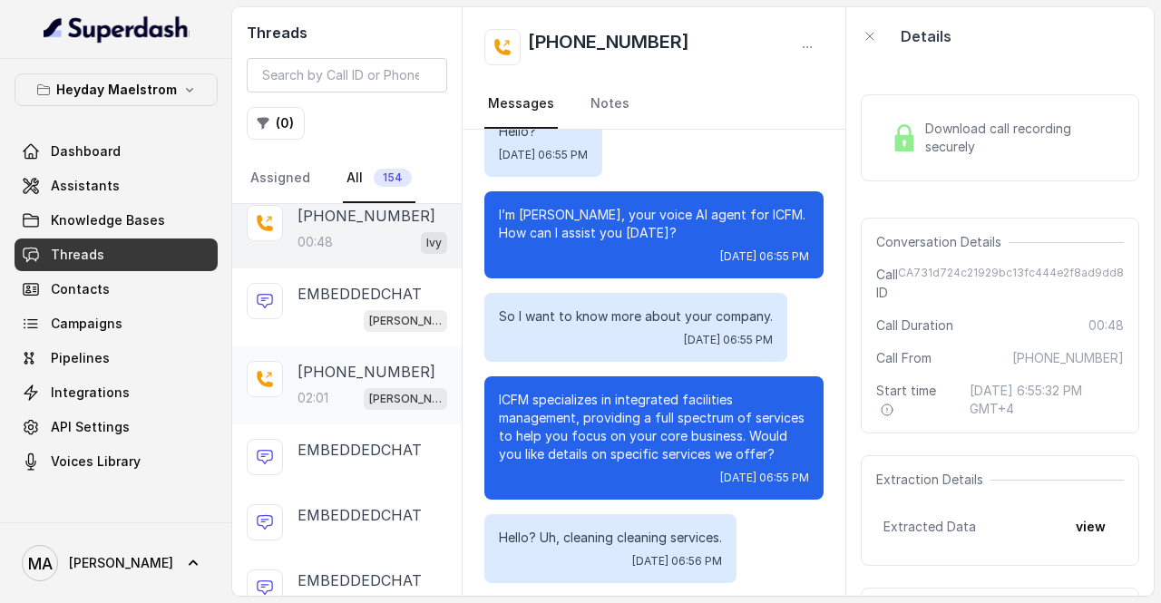
click at [365, 386] on div "02:01 Jessie" at bounding box center [373, 398] width 150 height 24
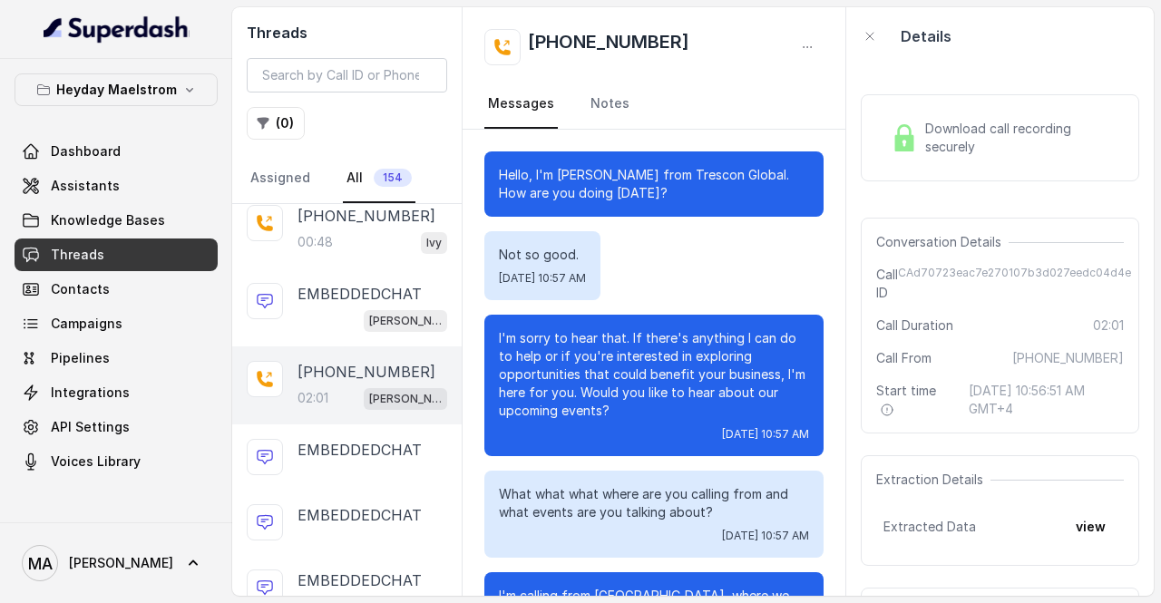
click at [1052, 150] on span "Download call recording securely" at bounding box center [1020, 138] width 191 height 36
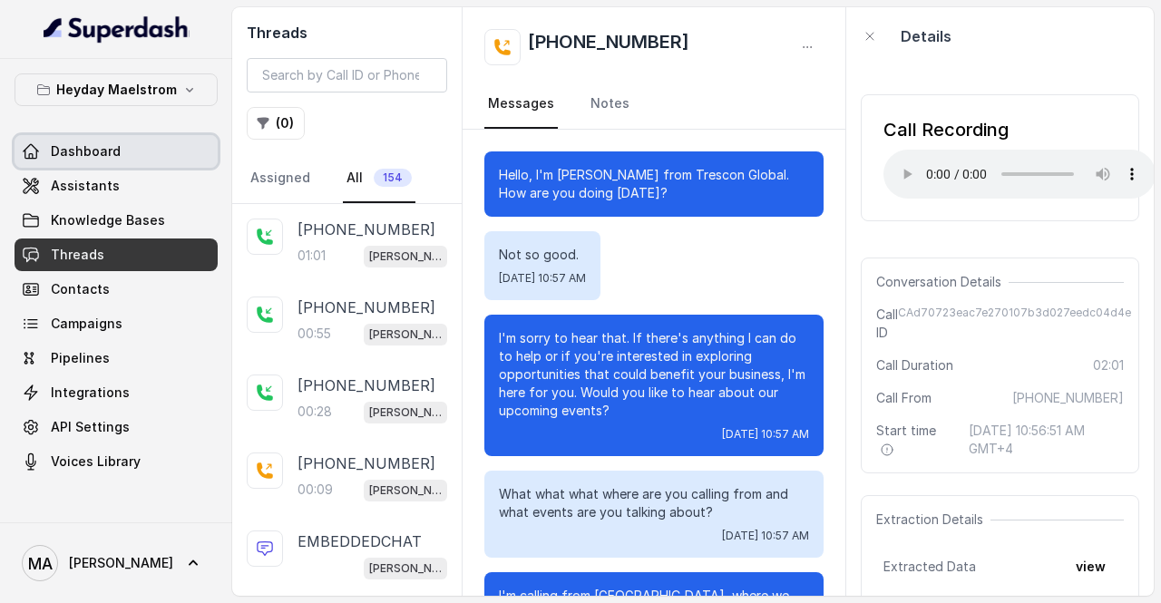
click at [121, 138] on link "Dashboard" at bounding box center [116, 151] width 203 height 33
